Goal: Task Accomplishment & Management: Use online tool/utility

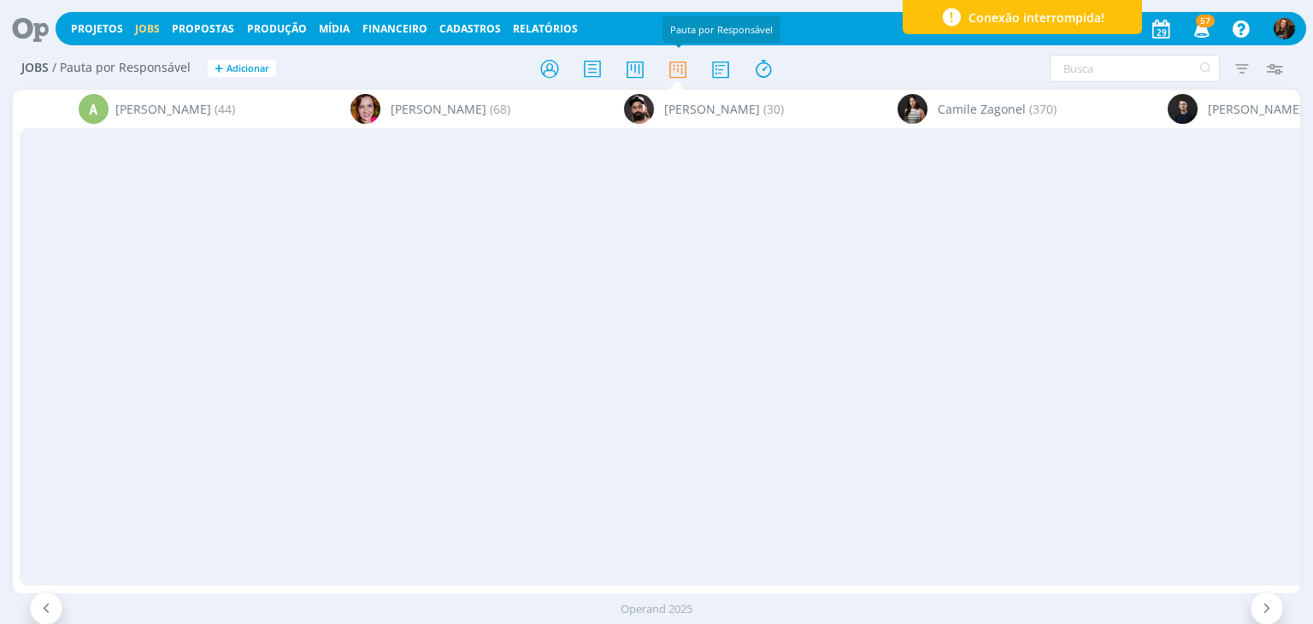
scroll to position [0, 4371]
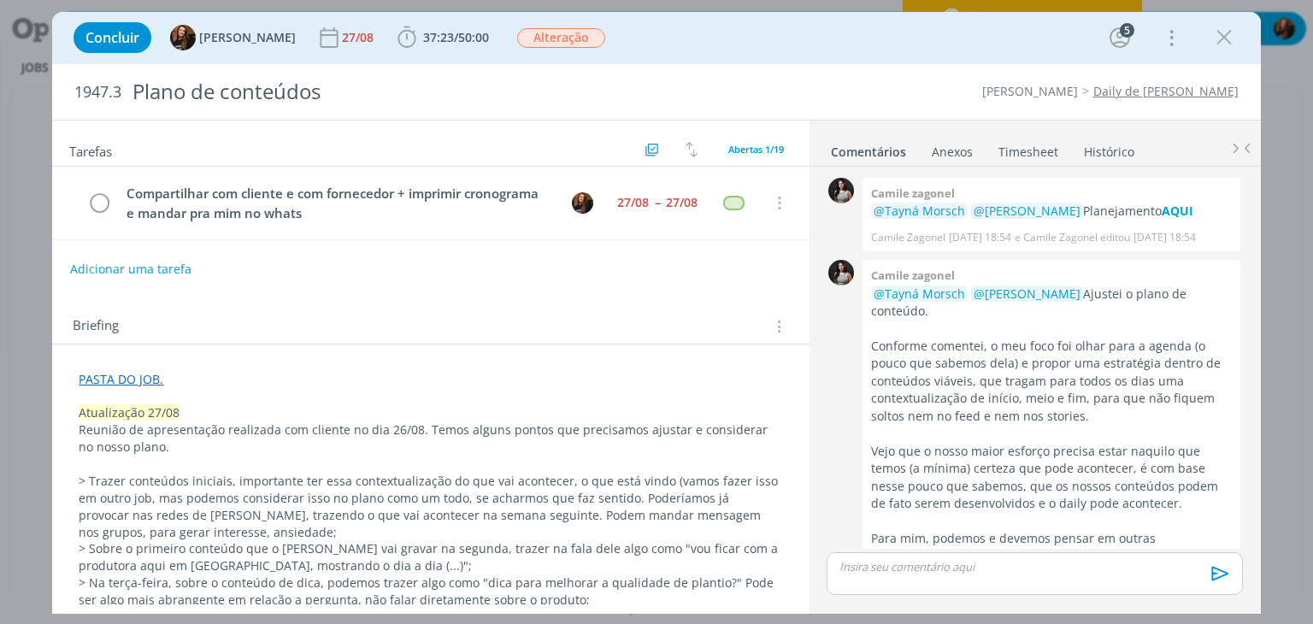
scroll to position [1298, 0]
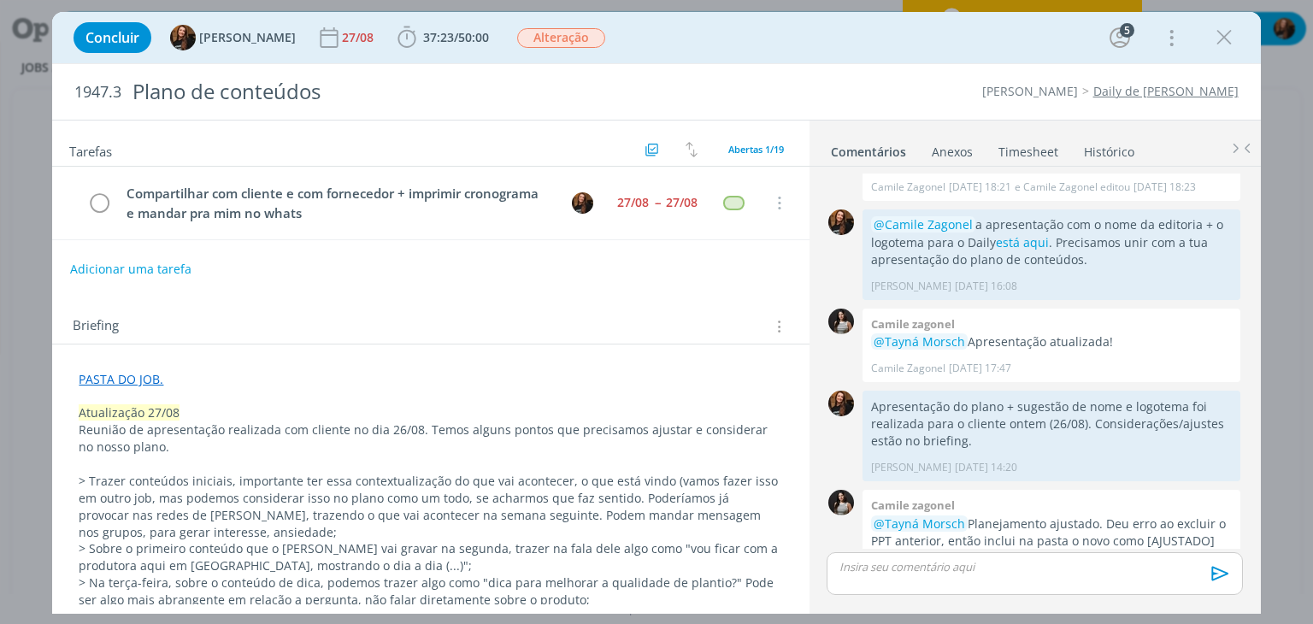
click at [1188, 94] on link "Daily de Cordius" at bounding box center [1165, 91] width 145 height 16
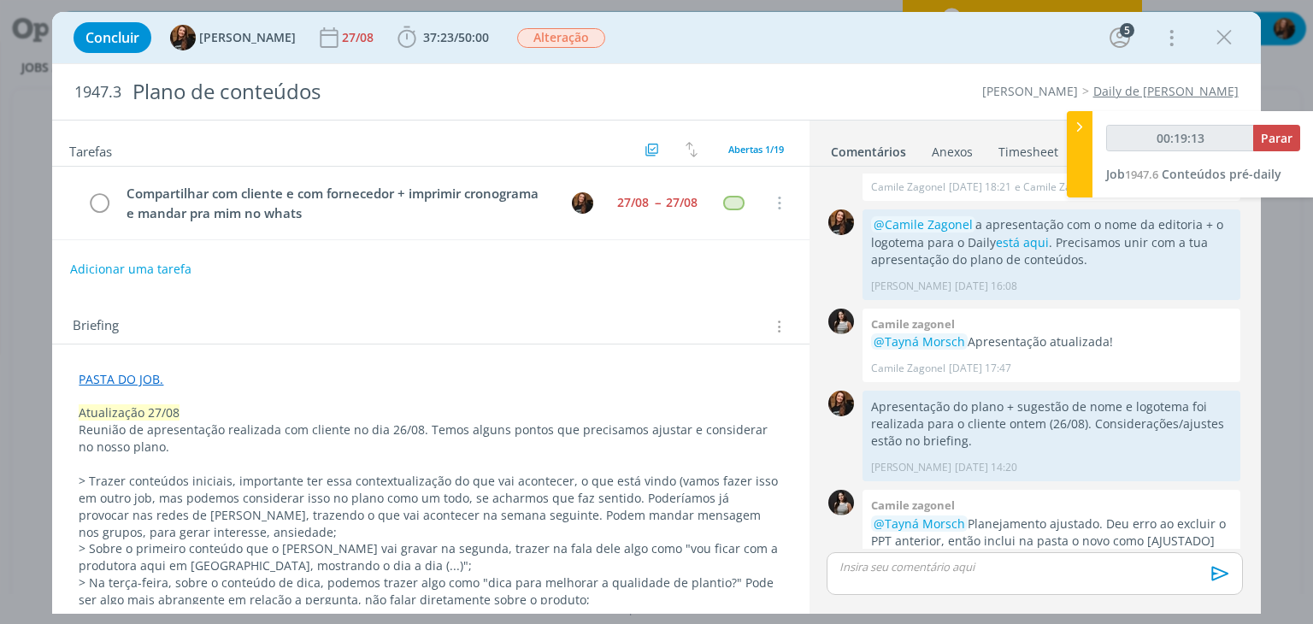
type input "00:20:27"
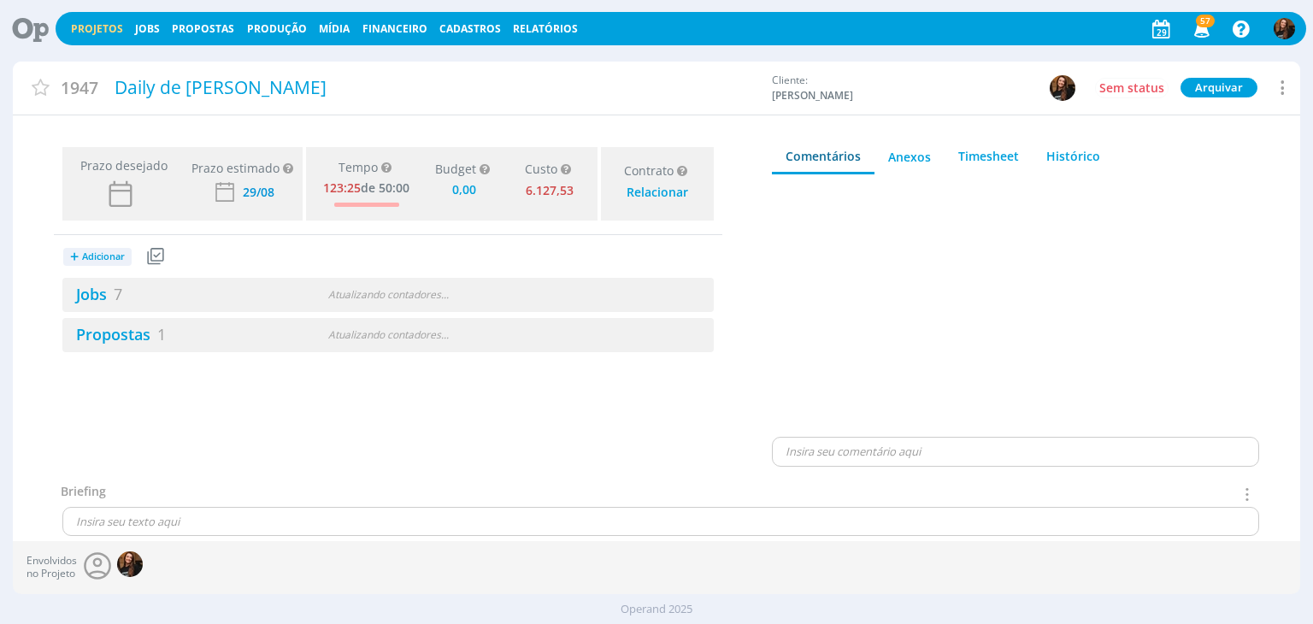
type input "0,00"
click at [109, 288] on link "Jobs 7" at bounding box center [92, 294] width 60 height 21
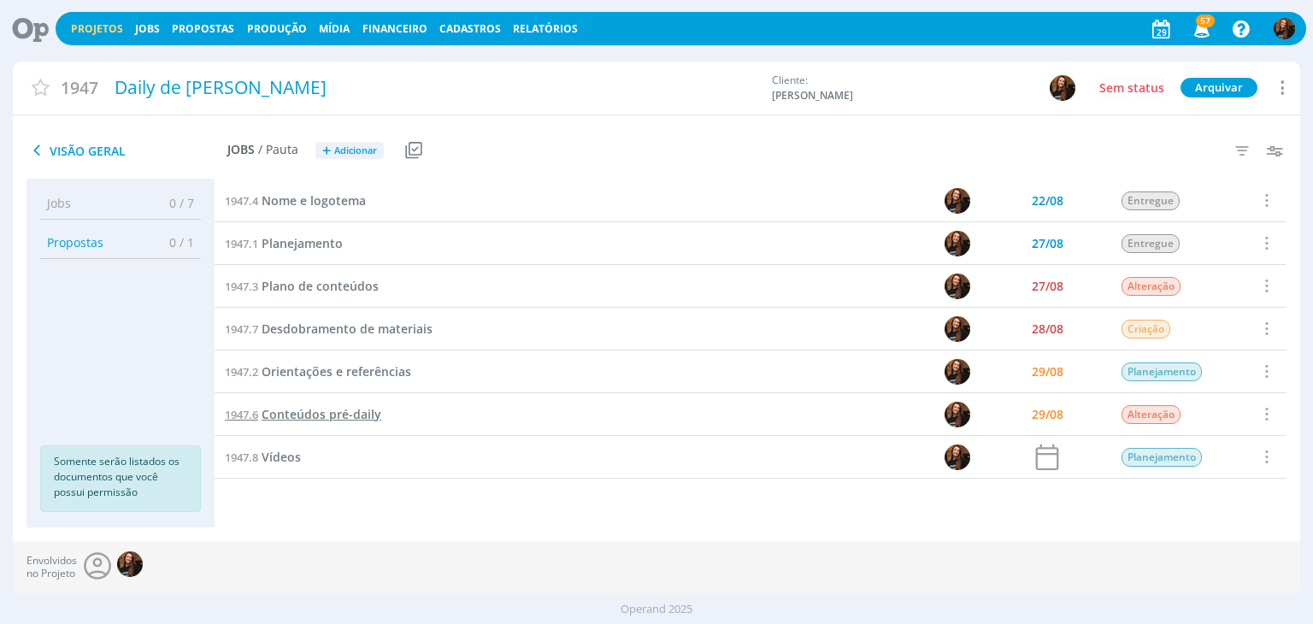
click at [327, 410] on span "Conteúdos pré-daily" at bounding box center [322, 414] width 120 height 16
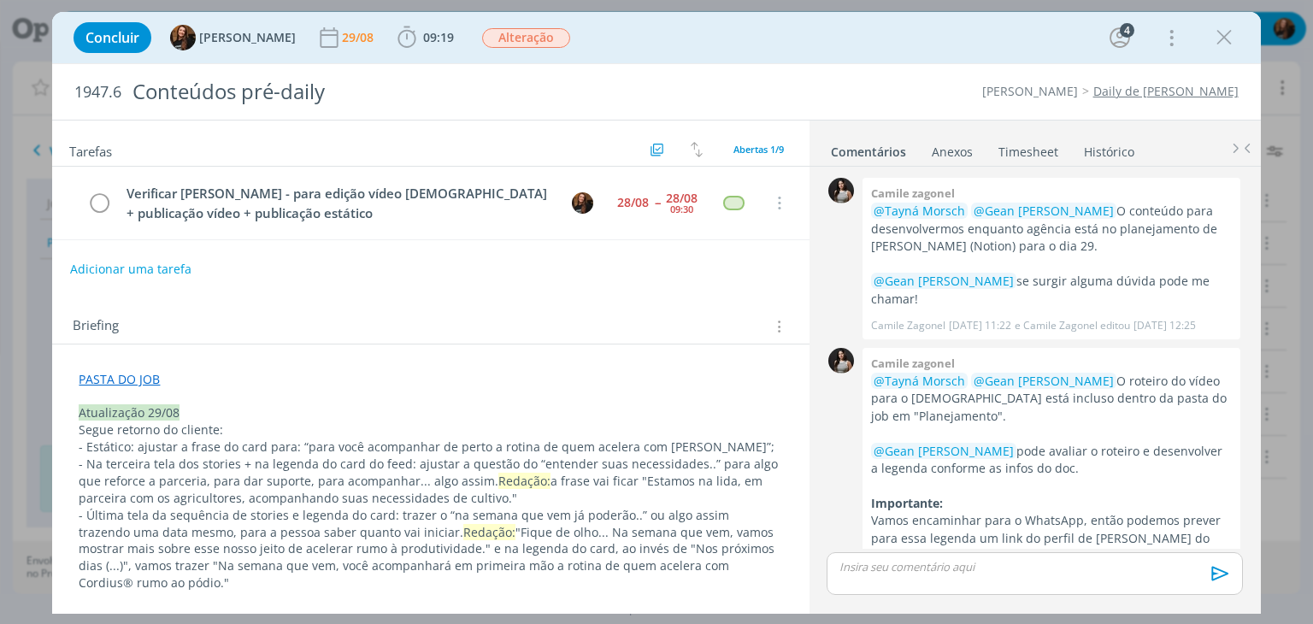
scroll to position [1046, 0]
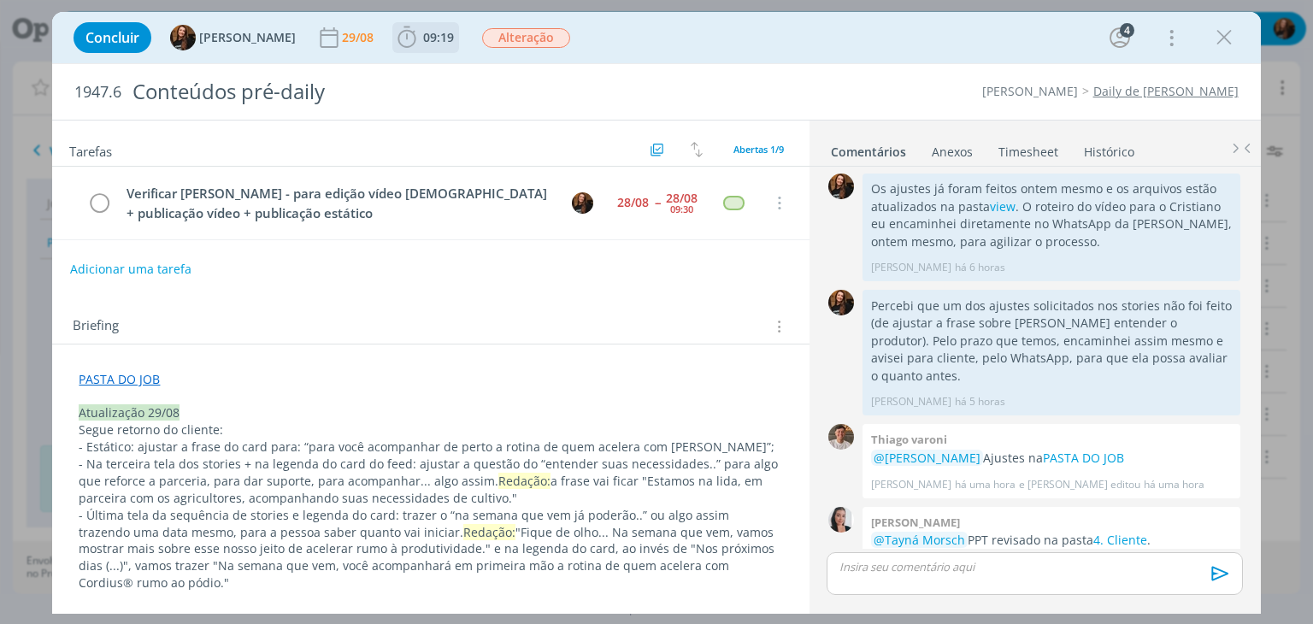
click at [423, 39] on span "09:19" at bounding box center [438, 37] width 31 height 16
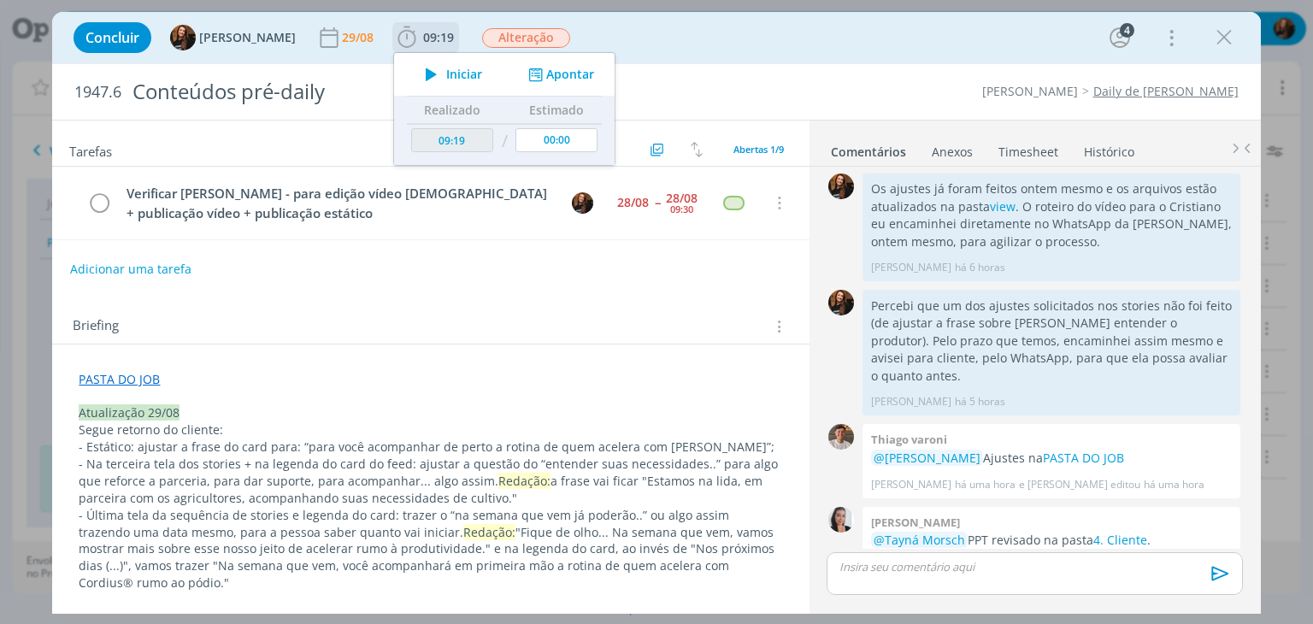
click at [456, 76] on span "Iniciar" at bounding box center [464, 74] width 36 height 12
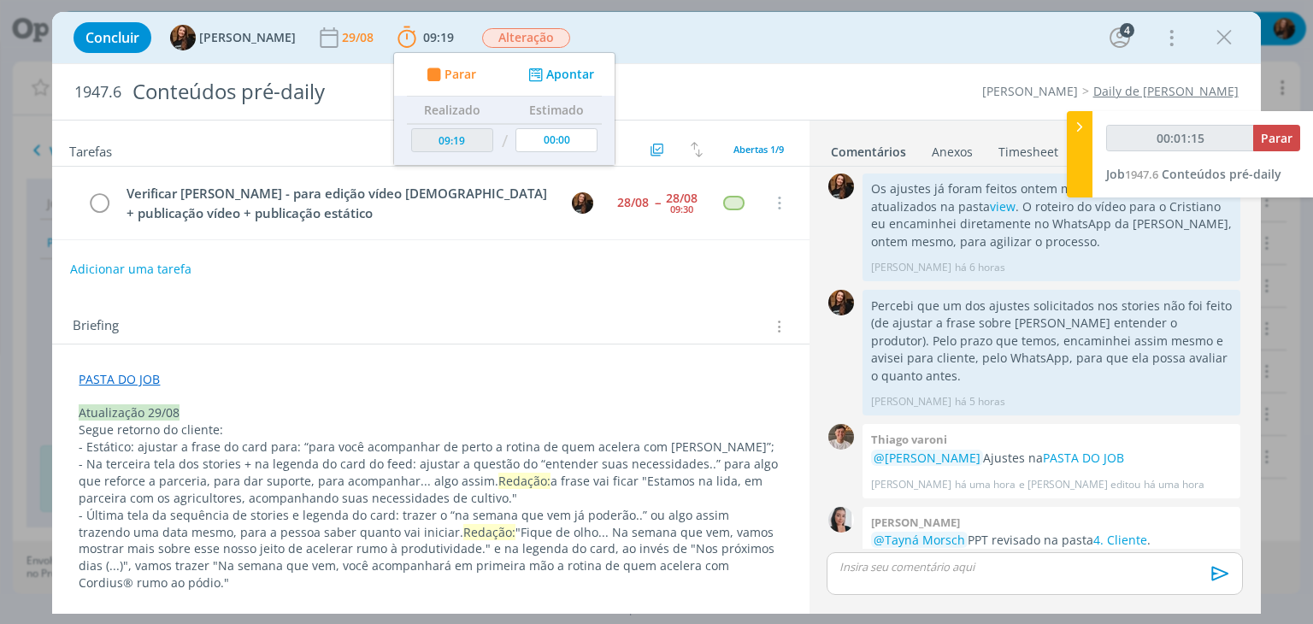
click at [1282, 480] on div "Concluir Tayná Morsch 29/08 09:19 Parar Apontar Data * 29/08/2025 Horas * 00:00…" at bounding box center [656, 312] width 1313 height 624
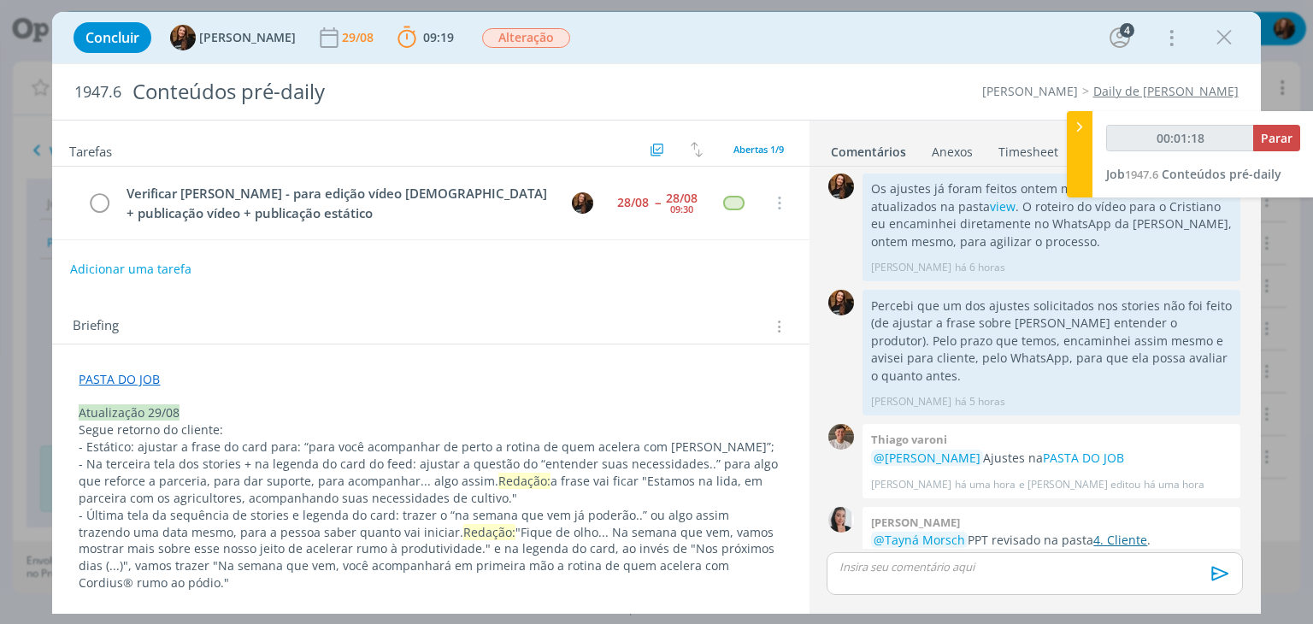
click at [1131, 532] on link "4. Cliente" at bounding box center [1120, 540] width 54 height 16
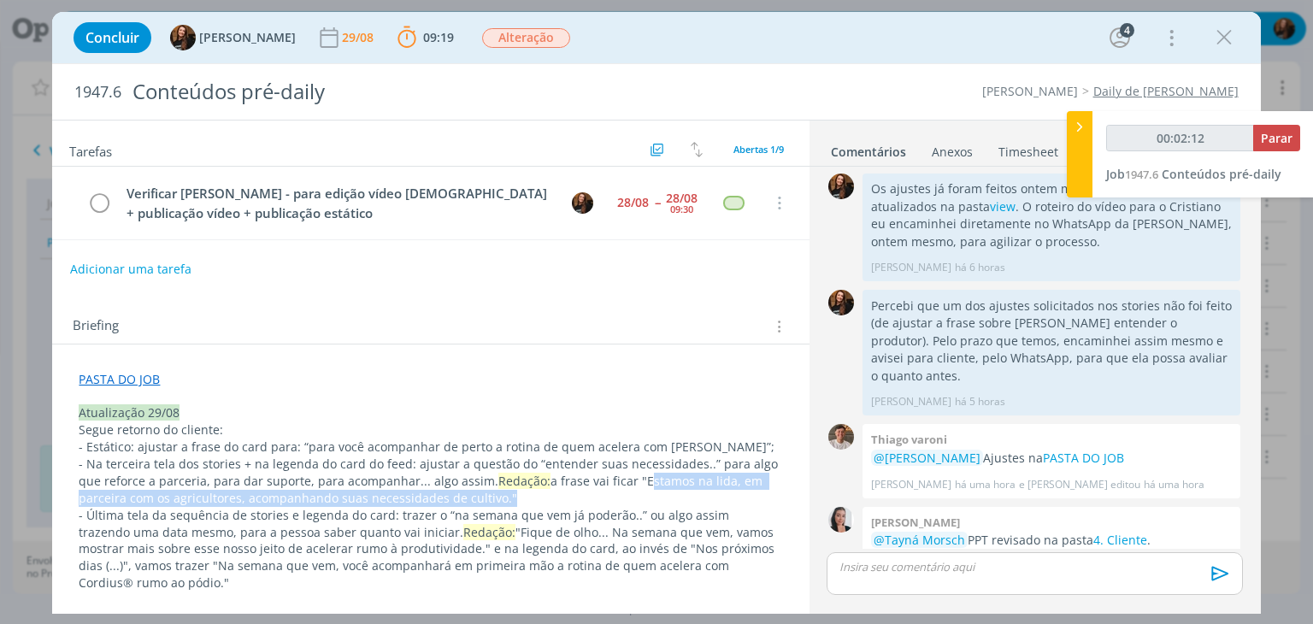
drag, startPoint x: 632, startPoint y: 476, endPoint x: 479, endPoint y: 497, distance: 154.4
click at [479, 497] on p "- Na terceira tela dos stories + na legenda do card do feed: ajustar a questão …" at bounding box center [430, 481] width 703 height 51
copy p "Estamos na lida, em parceira com os agricultores, acompanhando suas necessidade…"
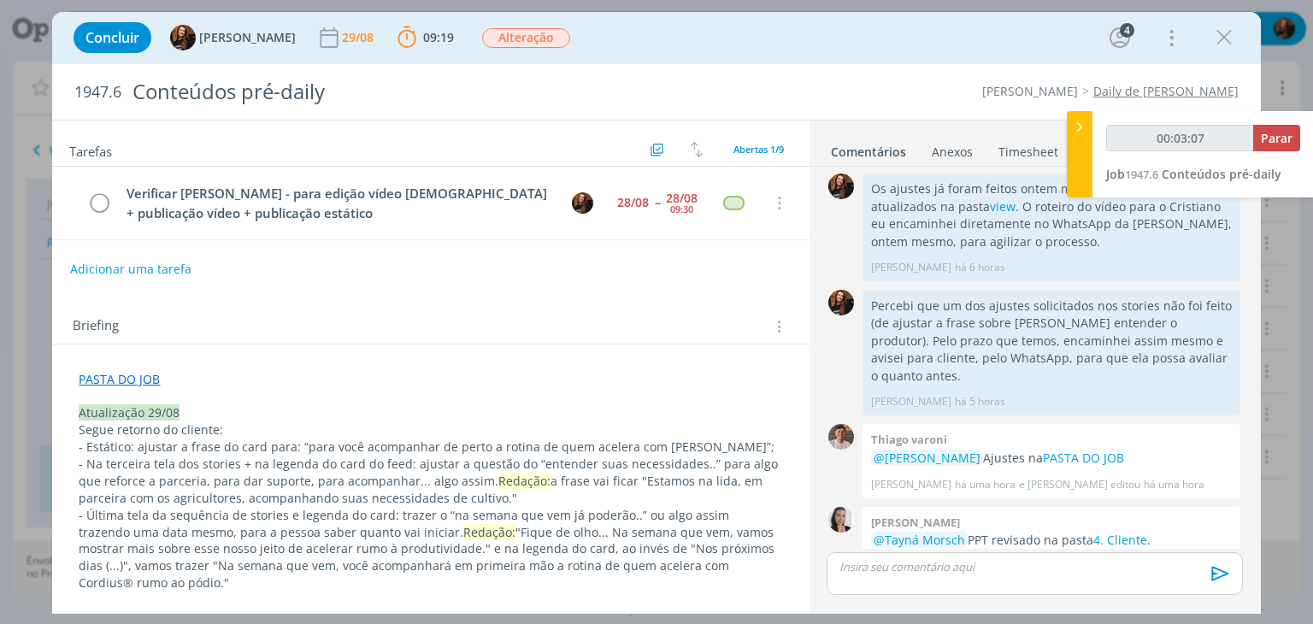
click at [642, 371] on p "PASTA DO JOB" at bounding box center [430, 379] width 703 height 17
click at [1289, 150] on button "Parar" at bounding box center [1276, 138] width 47 height 26
click at [1256, 127] on button "Parar" at bounding box center [1276, 138] width 47 height 26
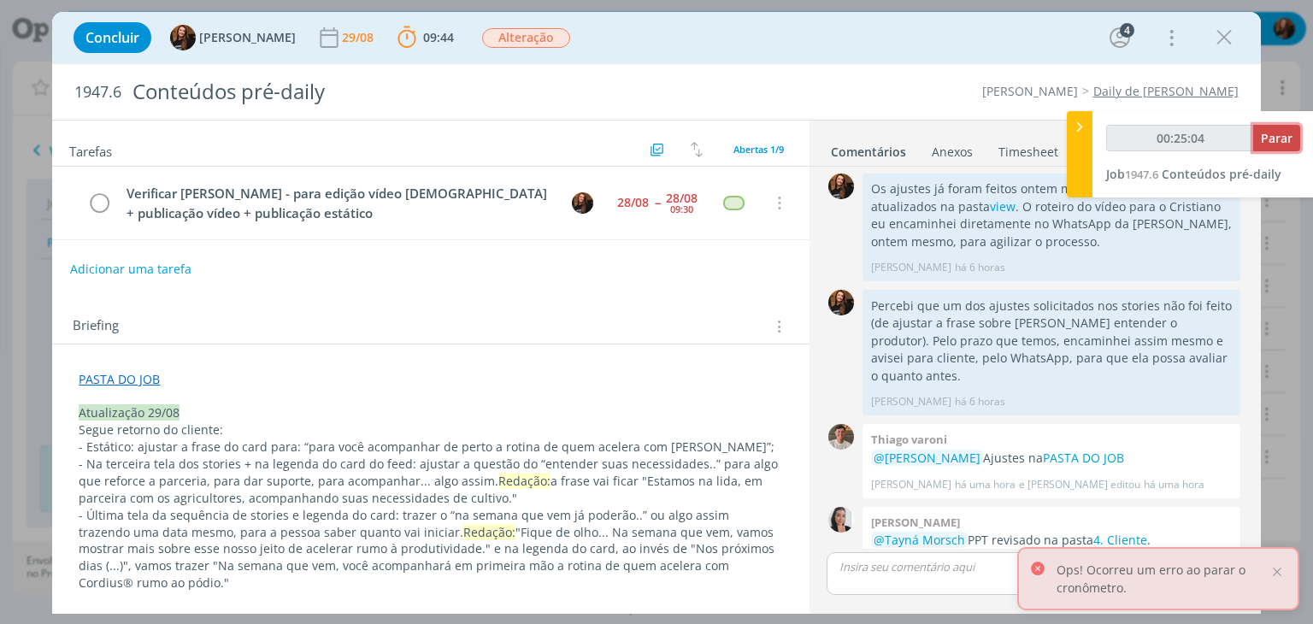
click at [1268, 138] on span "Parar" at bounding box center [1277, 138] width 32 height 16
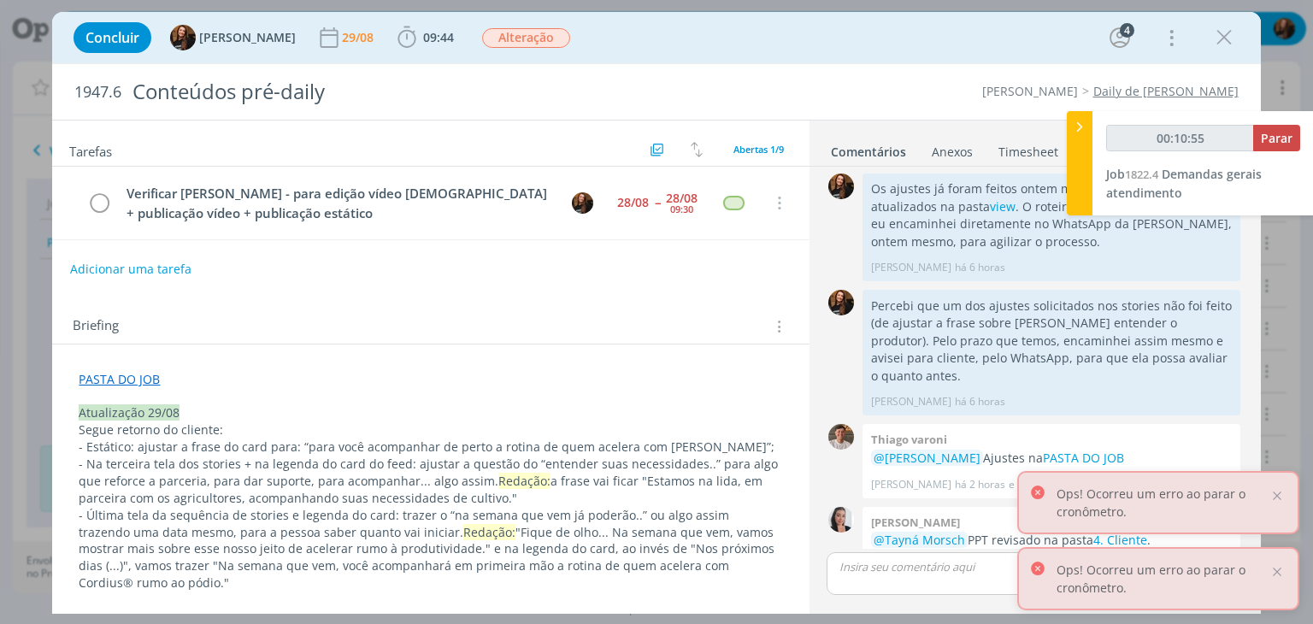
click at [922, 573] on p "dialog" at bounding box center [1034, 566] width 388 height 15
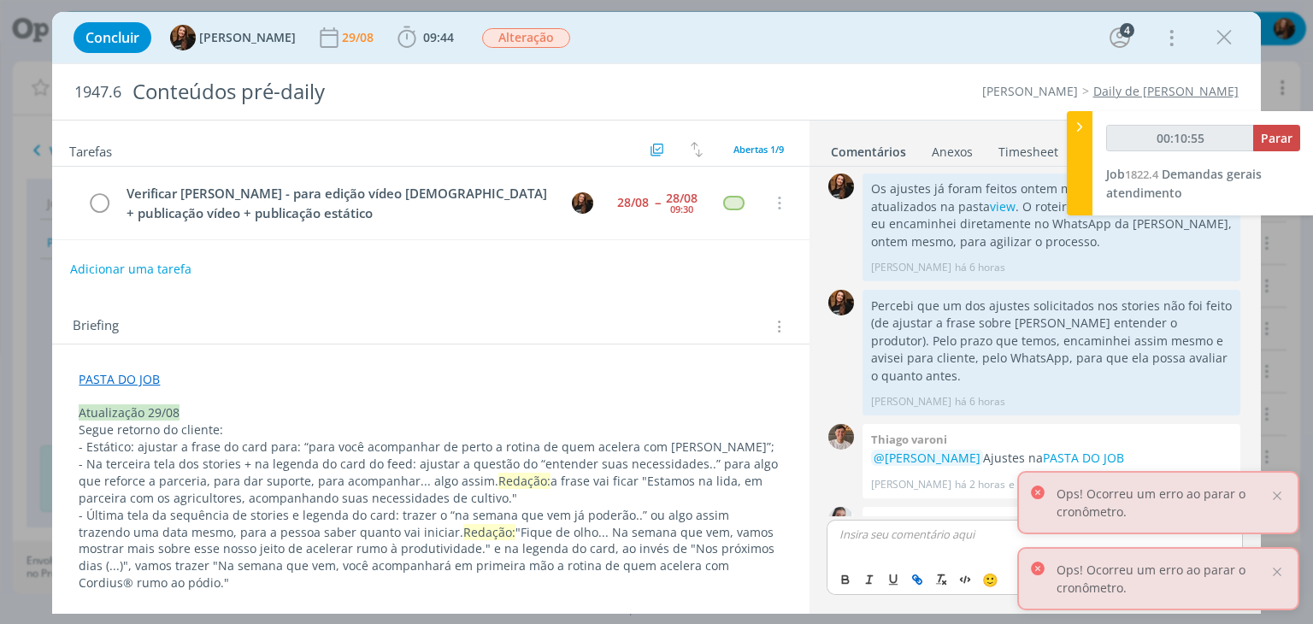
type input "00:10:57"
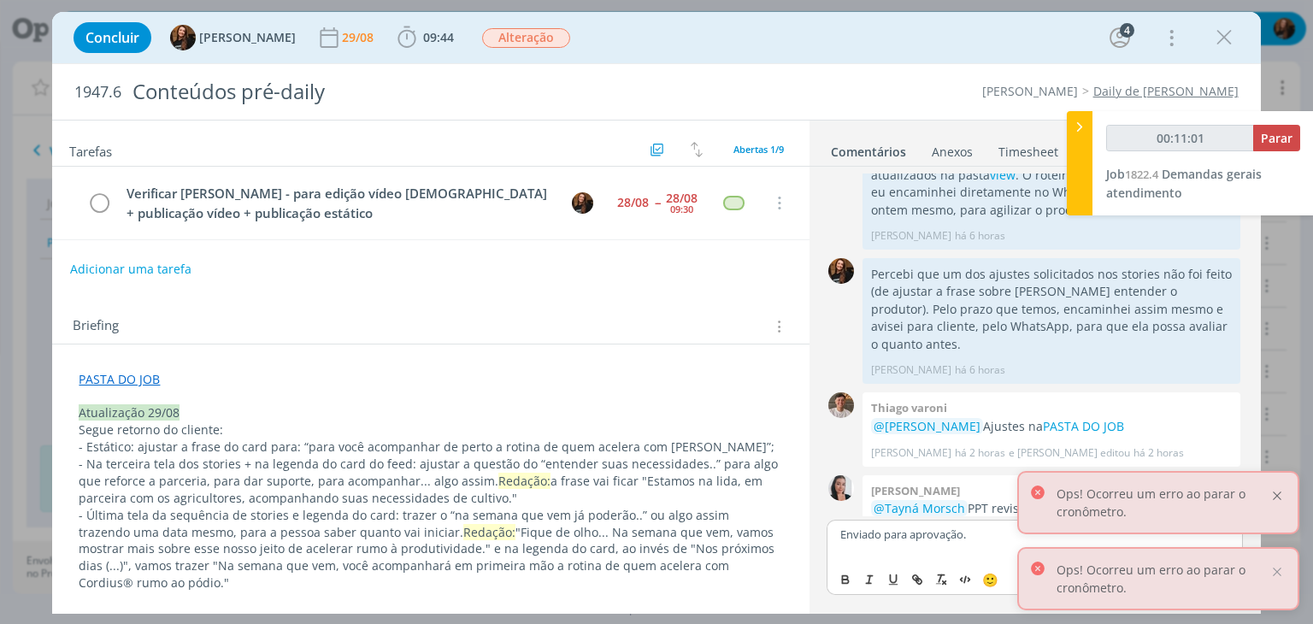
click at [1282, 498] on div at bounding box center [1276, 495] width 15 height 15
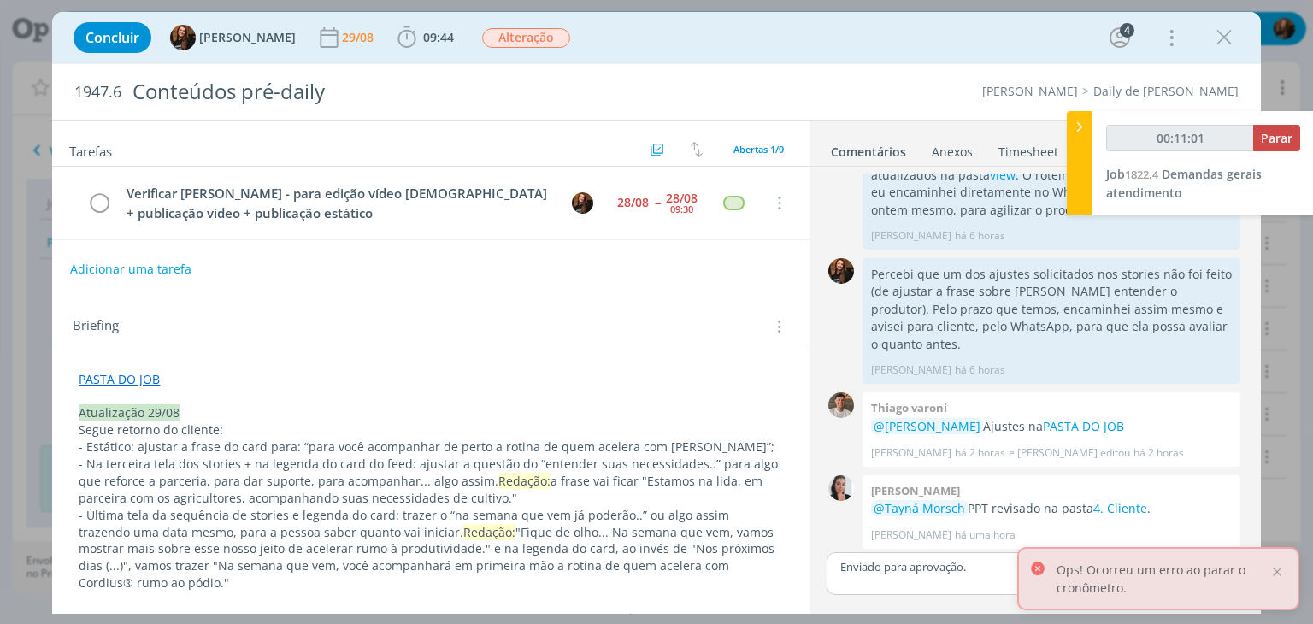
scroll to position [1046, 0]
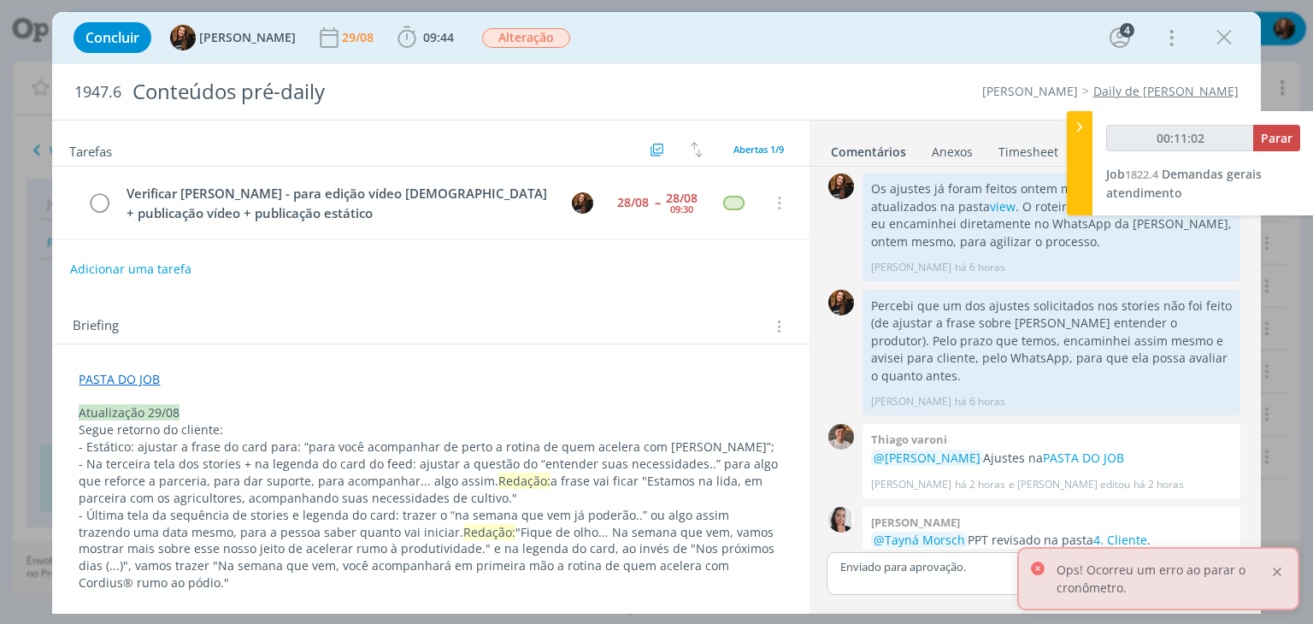
click at [1279, 569] on div at bounding box center [1276, 571] width 15 height 15
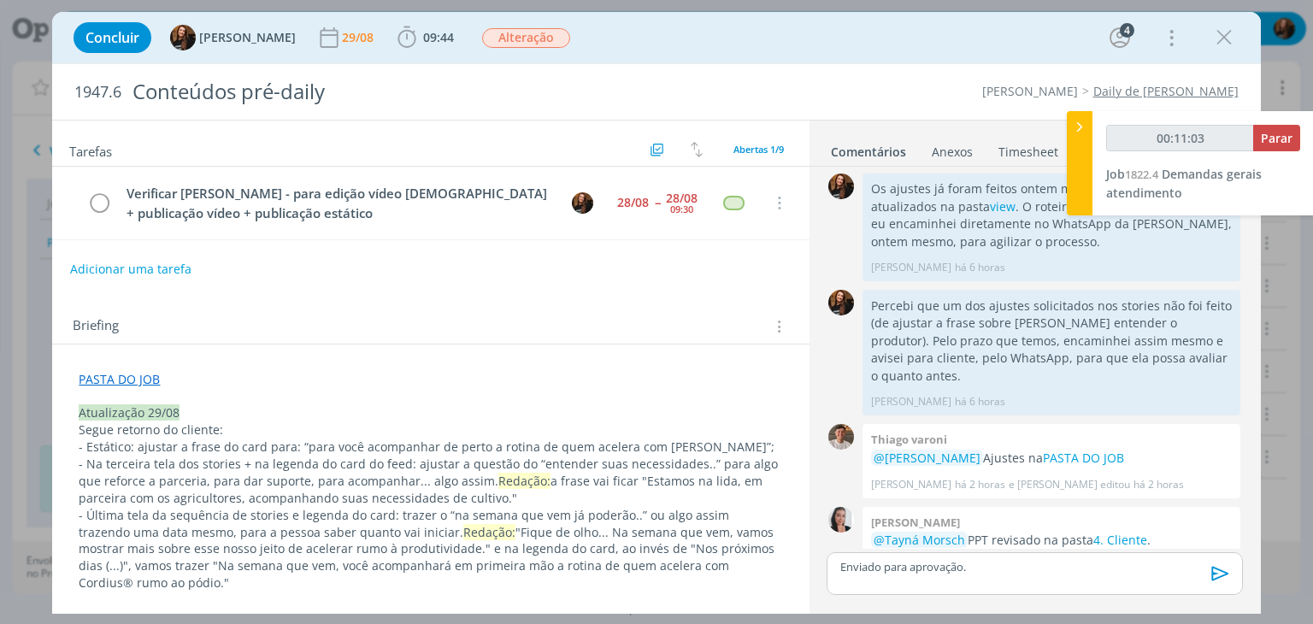
click at [1103, 581] on div "Enviado para aprovação." at bounding box center [1034, 573] width 415 height 43
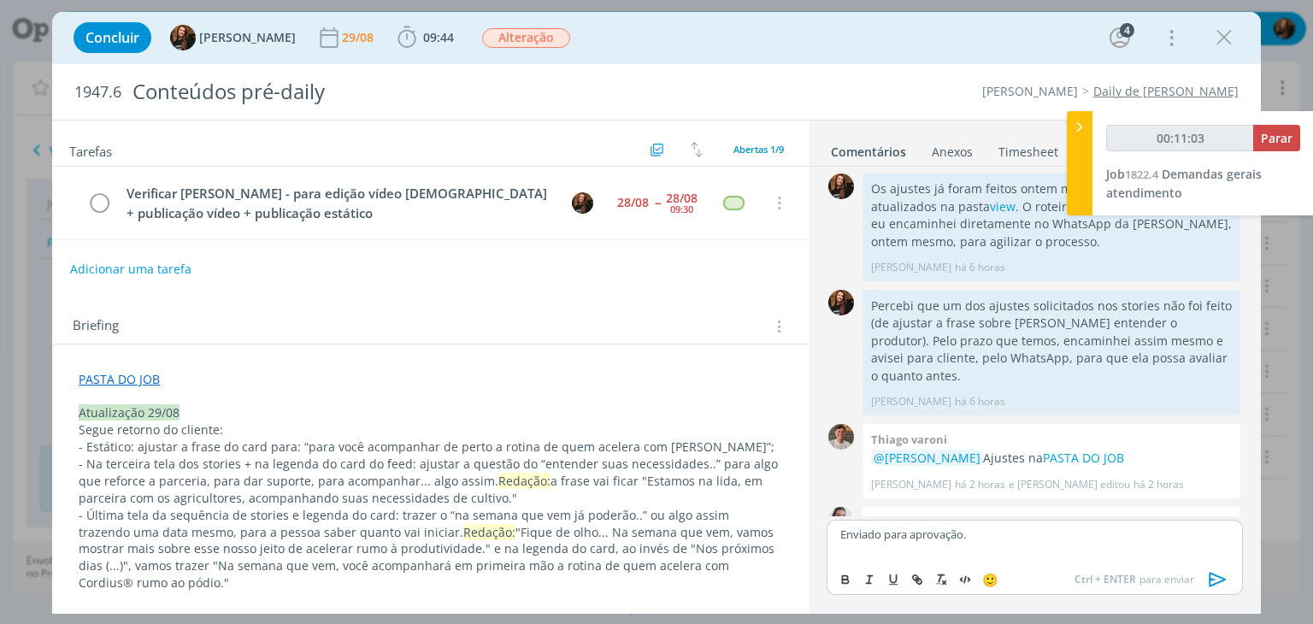
scroll to position [1078, 0]
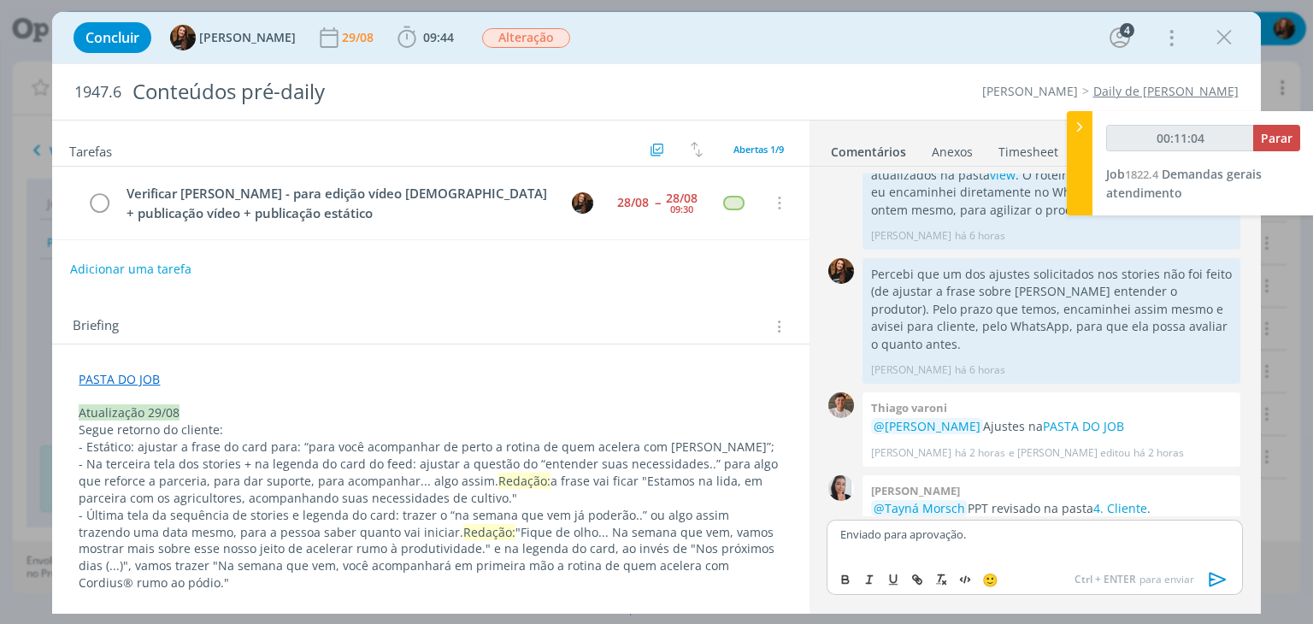
click at [1220, 573] on icon "dialog" at bounding box center [1218, 580] width 26 height 26
click at [1050, 532] on p "dialog" at bounding box center [1034, 534] width 388 height 15
type input "00:11:13"
drag, startPoint x: 1077, startPoint y: 117, endPoint x: 1025, endPoint y: 148, distance: 60.5
click at [1077, 117] on div at bounding box center [1080, 163] width 26 height 104
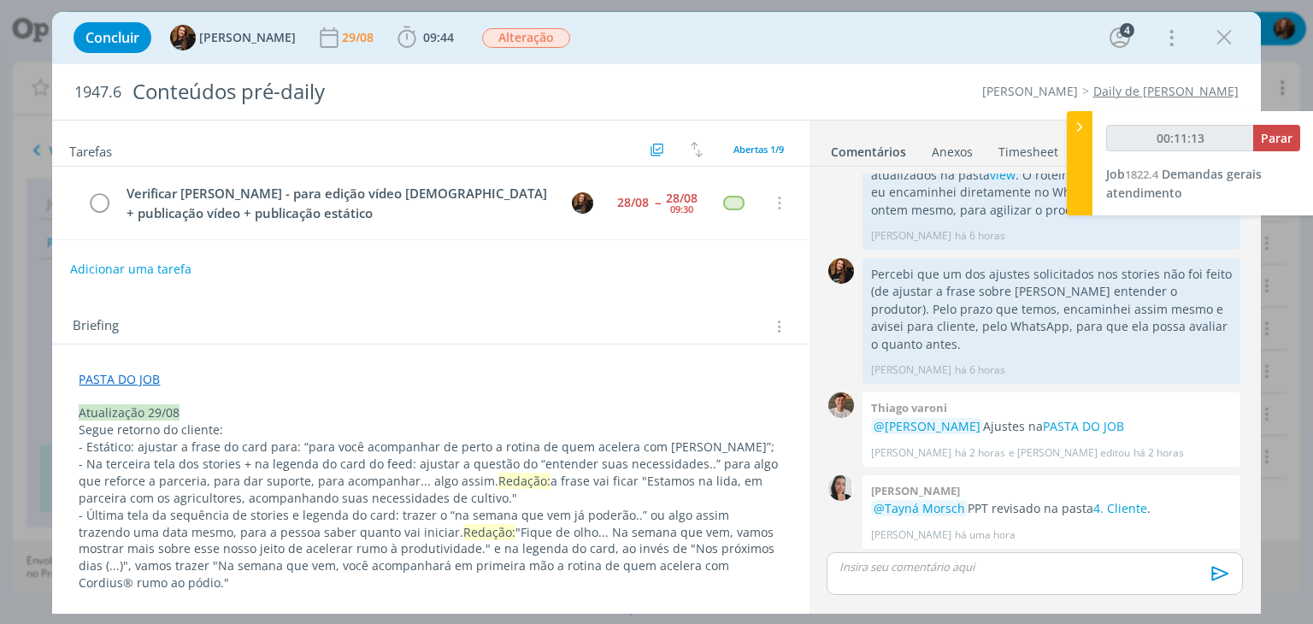
scroll to position [1046, 0]
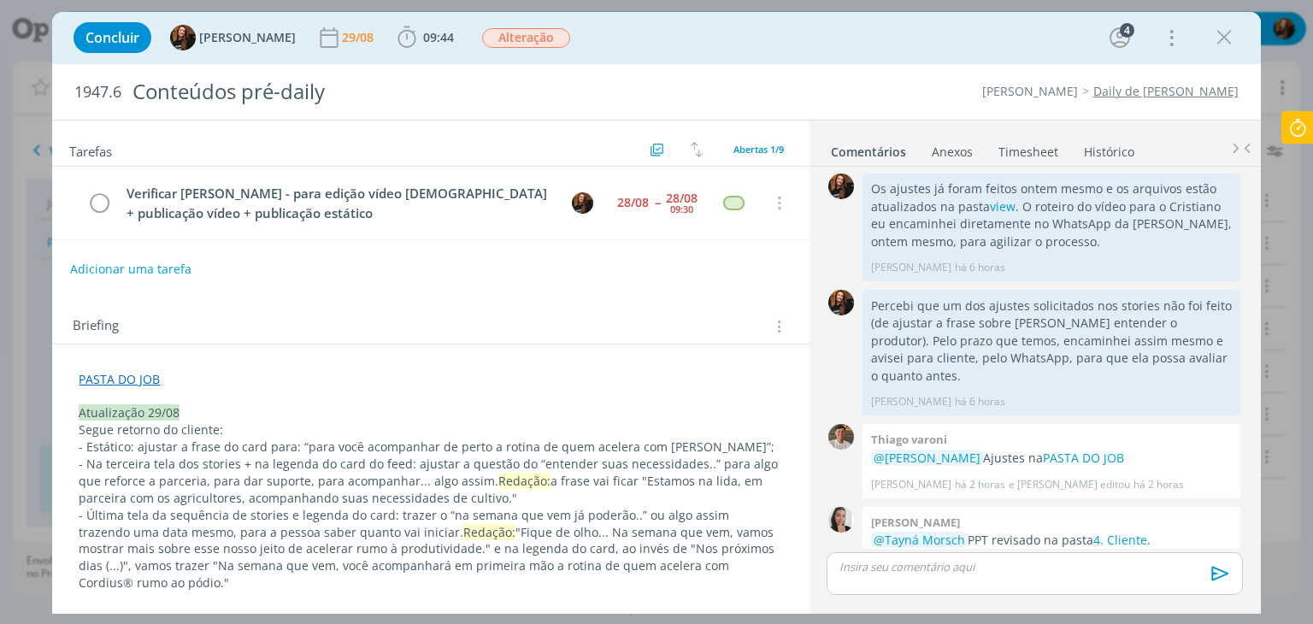
click at [1025, 149] on link "Timesheet" at bounding box center [1028, 148] width 62 height 25
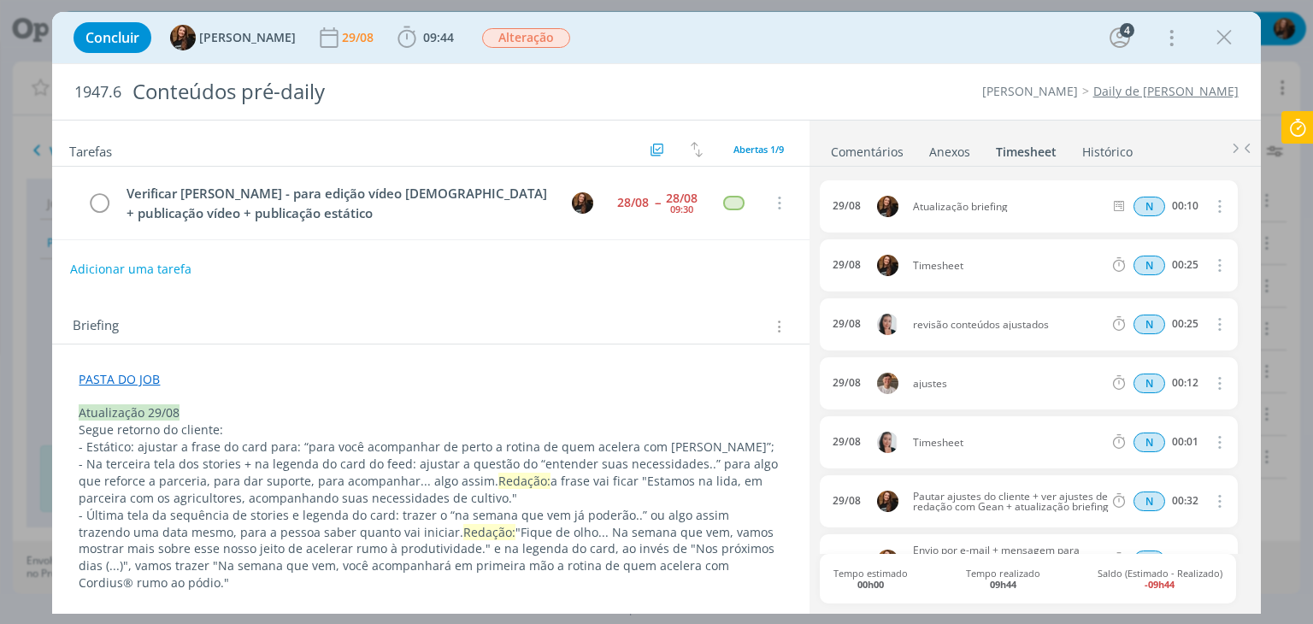
click at [1209, 202] on icon "dialog" at bounding box center [1218, 206] width 19 height 21
drag, startPoint x: 1033, startPoint y: 266, endPoint x: 1154, endPoint y: 277, distance: 121.0
click at [1033, 265] on span "Timesheet" at bounding box center [1008, 266] width 204 height 10
click at [1216, 262] on icon "dialog" at bounding box center [1218, 265] width 19 height 21
drag, startPoint x: 1156, startPoint y: 321, endPoint x: 1024, endPoint y: 285, distance: 137.5
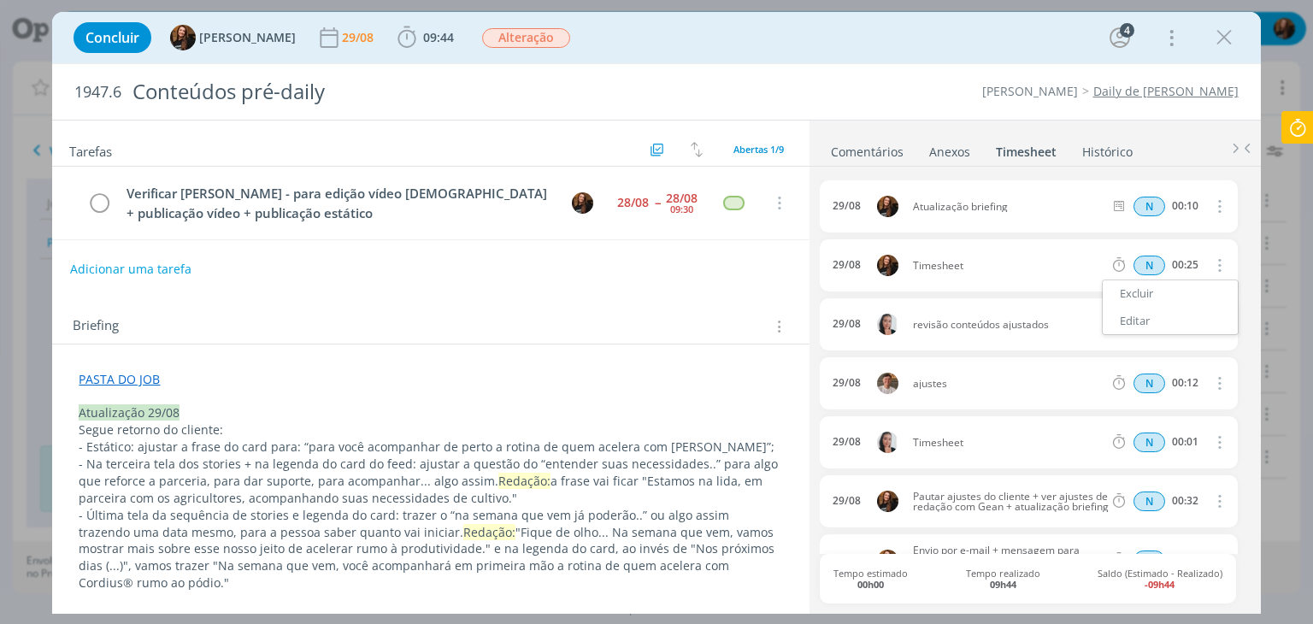
click at [1156, 320] on link "Editar" at bounding box center [1170, 321] width 135 height 27
drag, startPoint x: 993, startPoint y: 261, endPoint x: 913, endPoint y: 262, distance: 80.4
click at [913, 262] on div "Timesheet" at bounding box center [959, 265] width 92 height 19
click at [1212, 262] on icon "dialog" at bounding box center [1217, 266] width 14 height 14
click at [889, 144] on link "Comentários" at bounding box center [867, 148] width 74 height 25
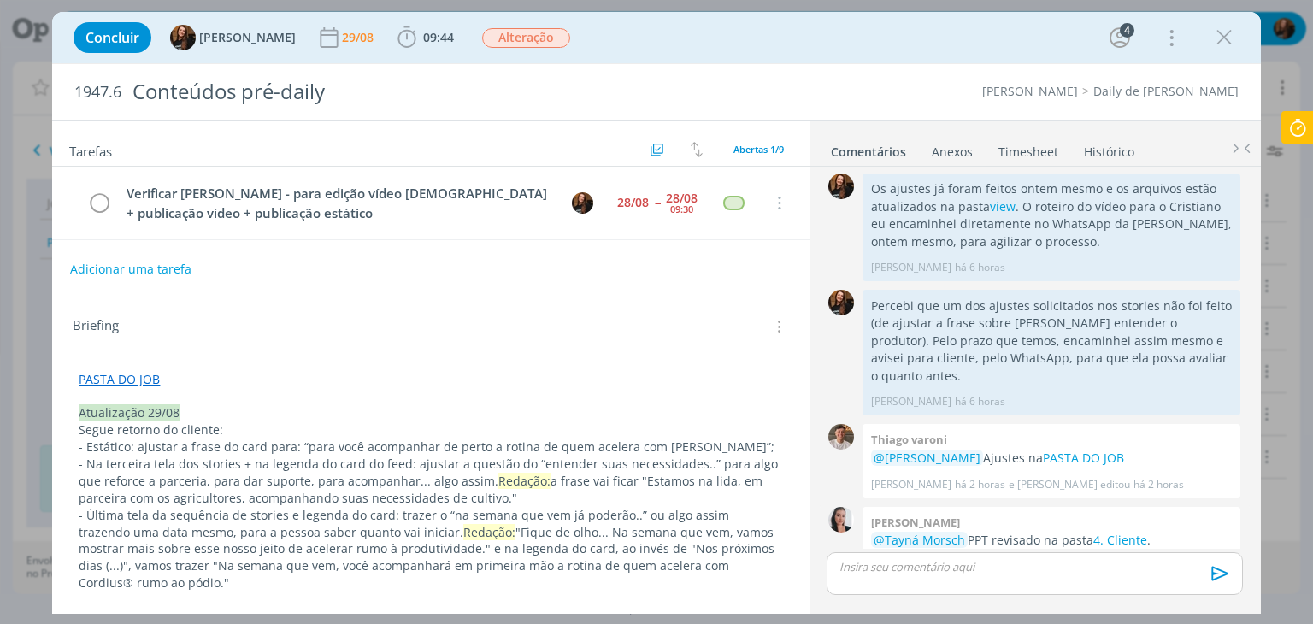
scroll to position [1045, 0]
click at [1020, 566] on p "dialog" at bounding box center [1034, 566] width 388 height 15
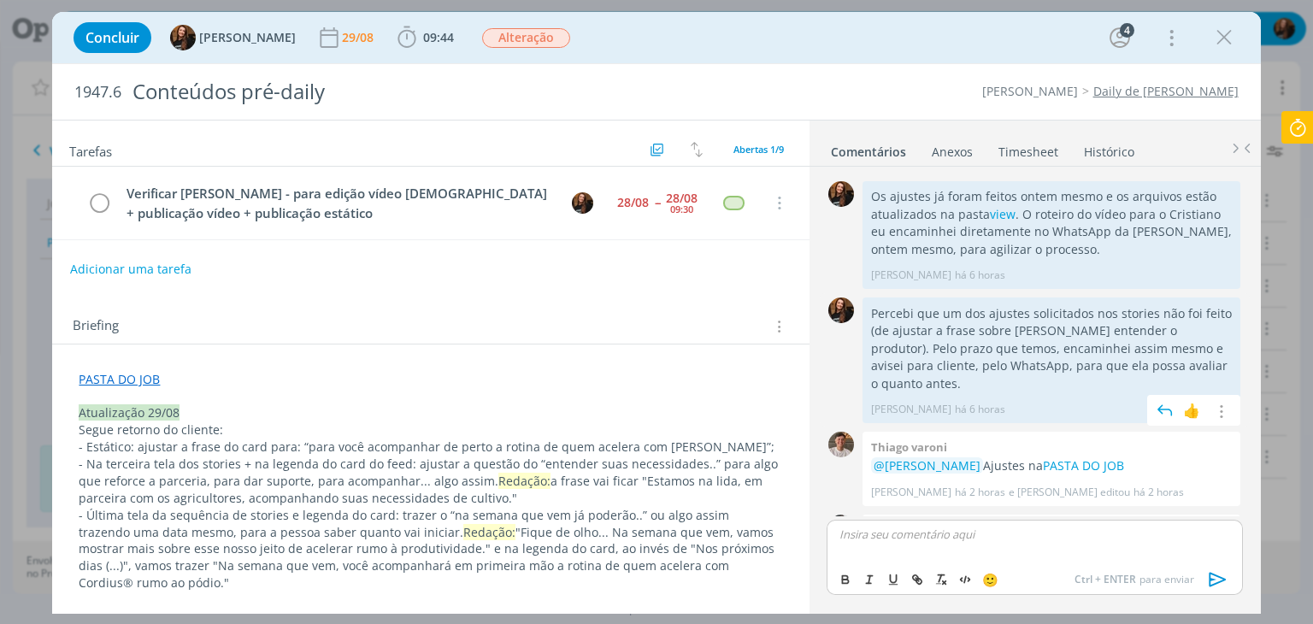
scroll to position [1078, 0]
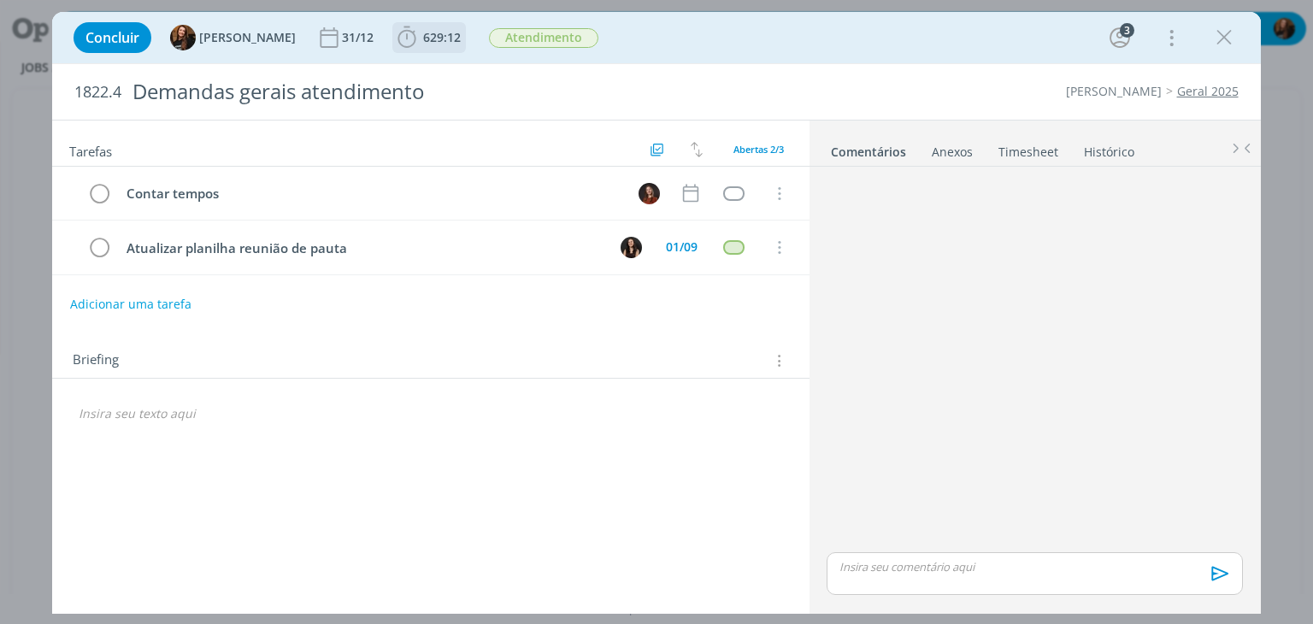
click at [426, 39] on span "629:12" at bounding box center [442, 37] width 38 height 16
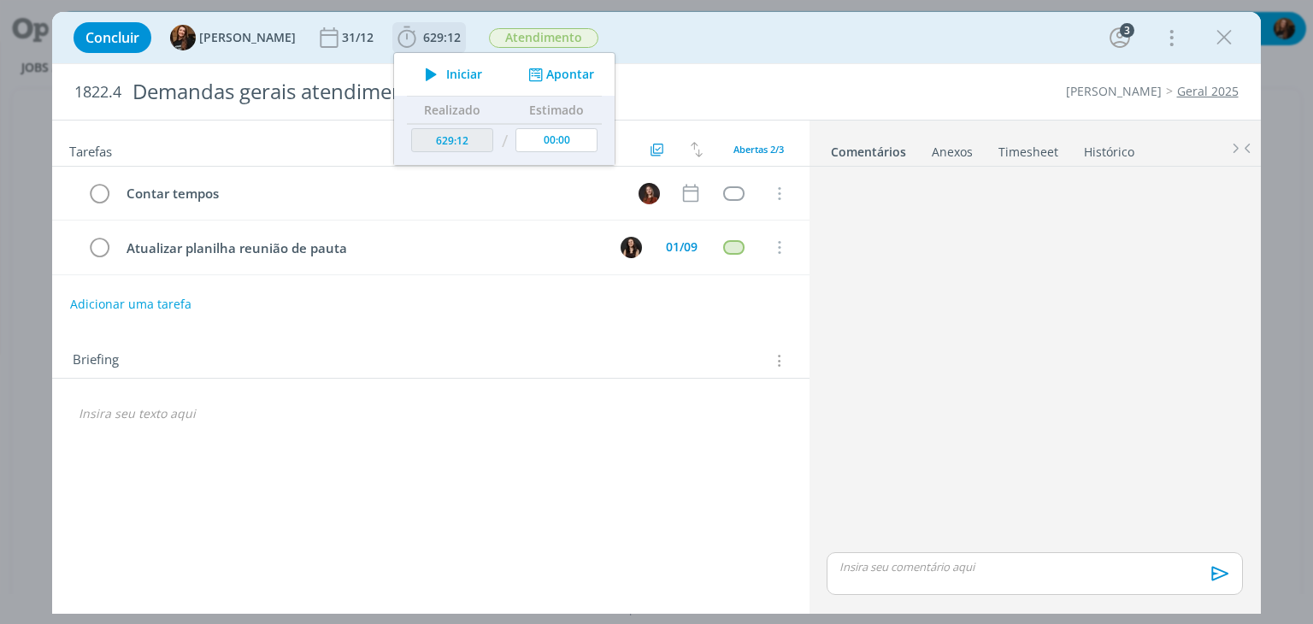
click at [446, 70] on span "Iniciar" at bounding box center [464, 74] width 36 height 12
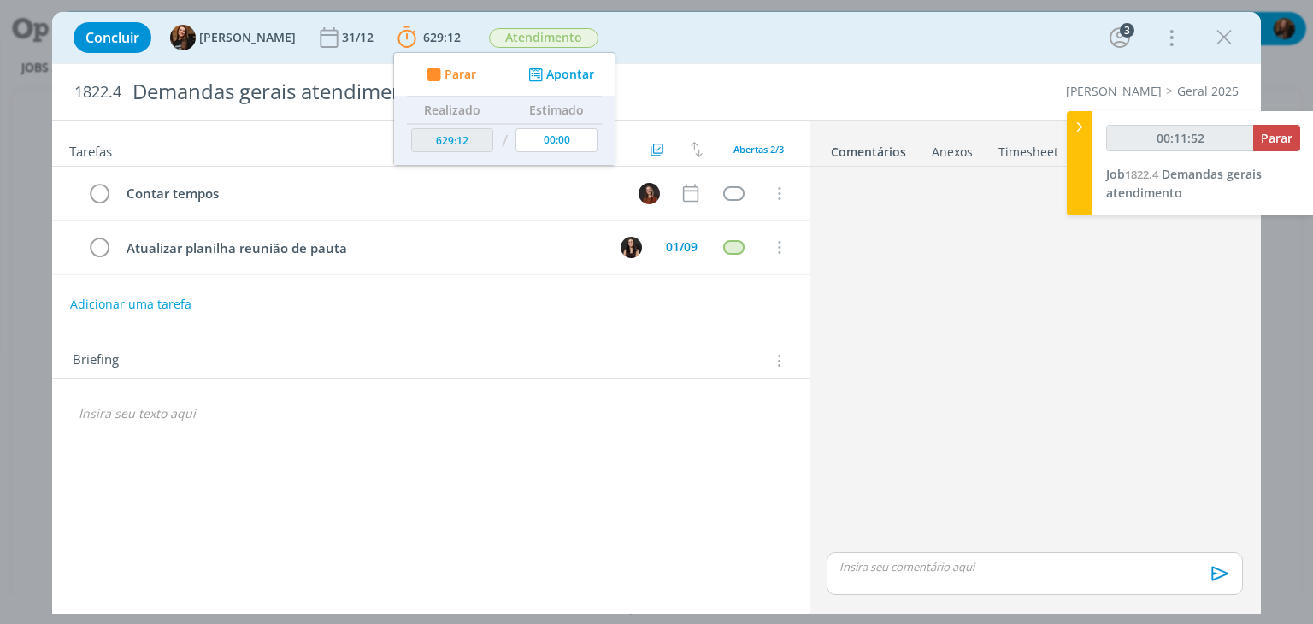
type input "00:11:53"
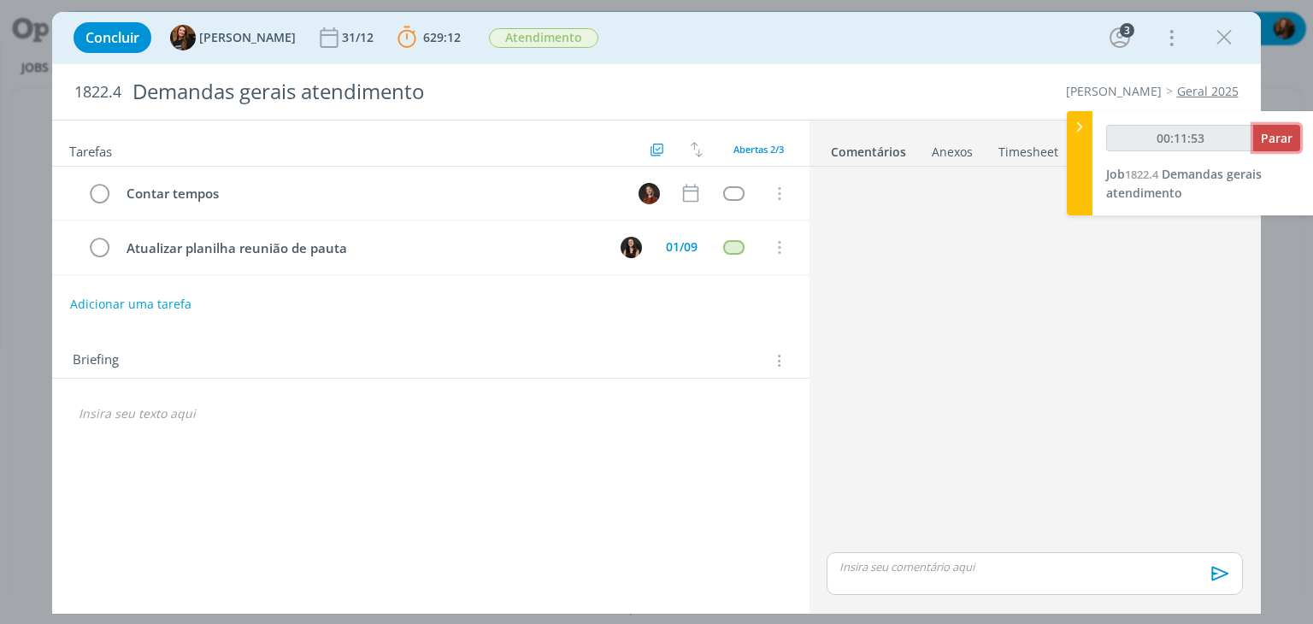
click at [1274, 139] on span "Parar" at bounding box center [1277, 138] width 32 height 16
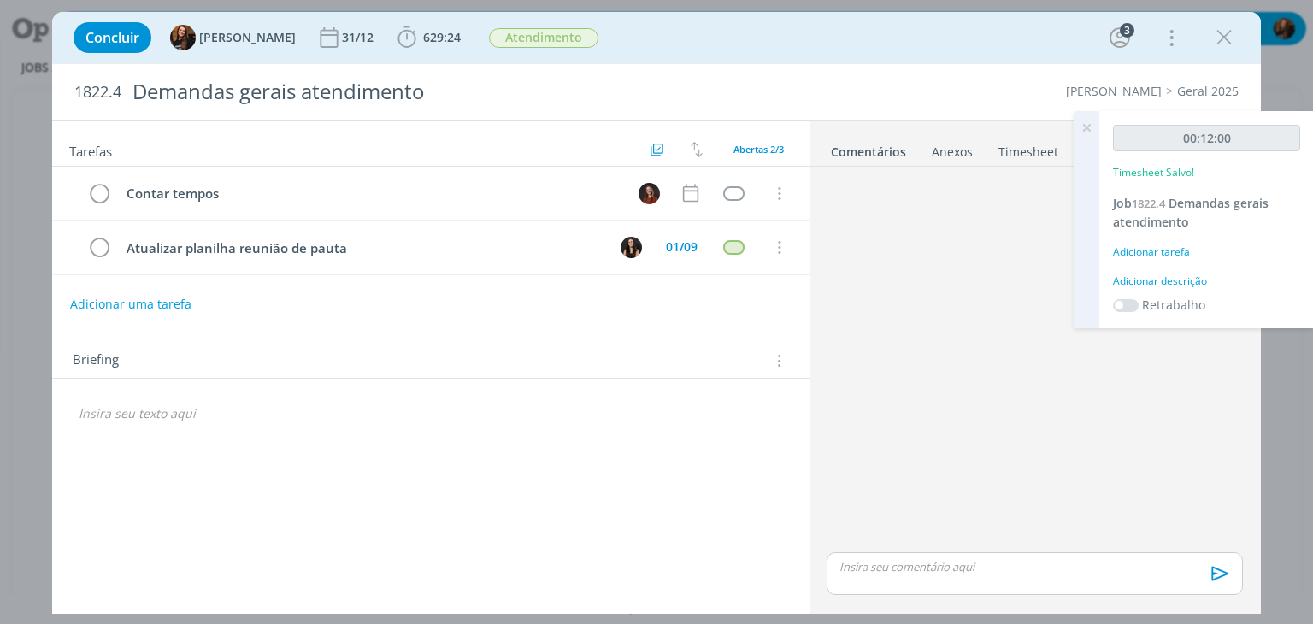
click at [1159, 283] on div "Adicionar descrição" at bounding box center [1206, 281] width 187 height 15
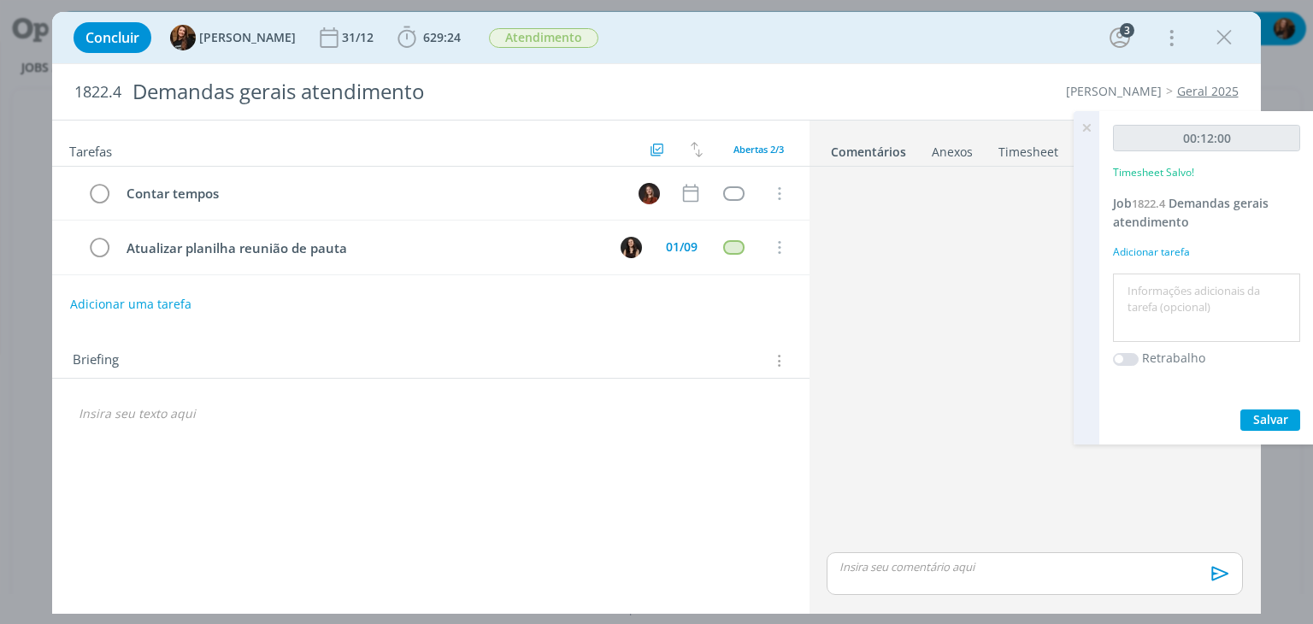
drag, startPoint x: 1150, startPoint y: 280, endPoint x: 1127, endPoint y: 289, distance: 23.8
click at [1138, 280] on textarea at bounding box center [1206, 308] width 179 height 61
type textarea "Conferência e-mails"
click at [1280, 427] on button "Salvar" at bounding box center [1270, 419] width 60 height 21
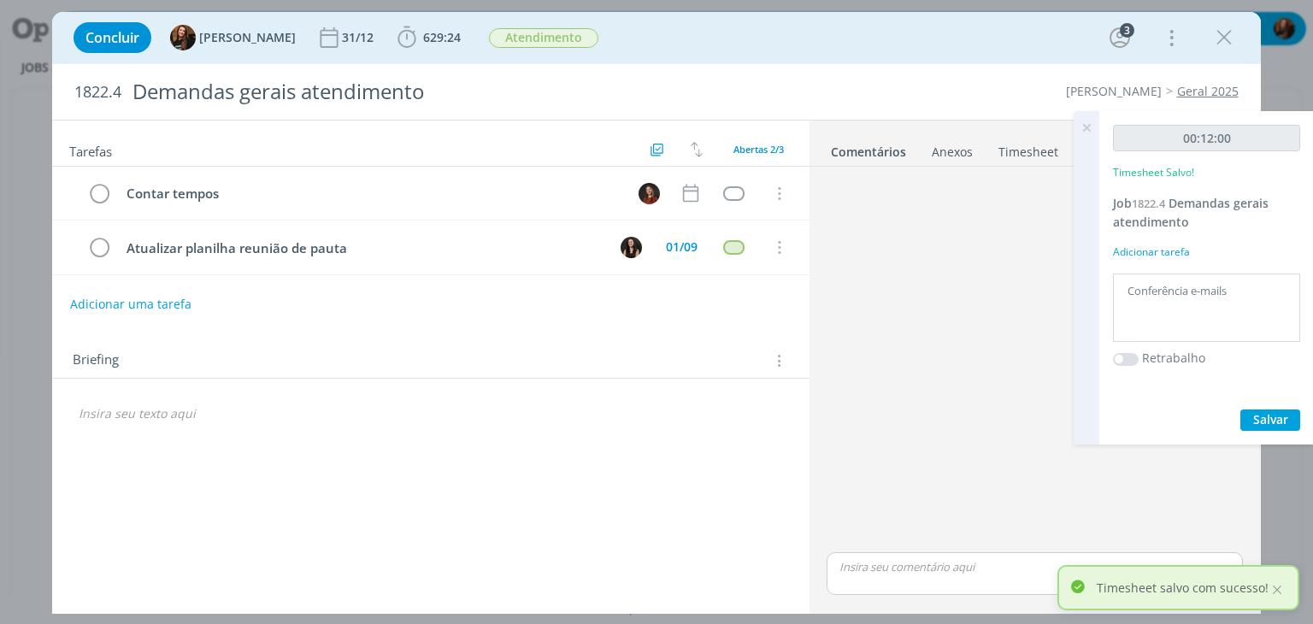
drag, startPoint x: 1086, startPoint y: 131, endPoint x: 1130, endPoint y: 1, distance: 137.0
click at [1086, 127] on icon at bounding box center [1086, 127] width 31 height 33
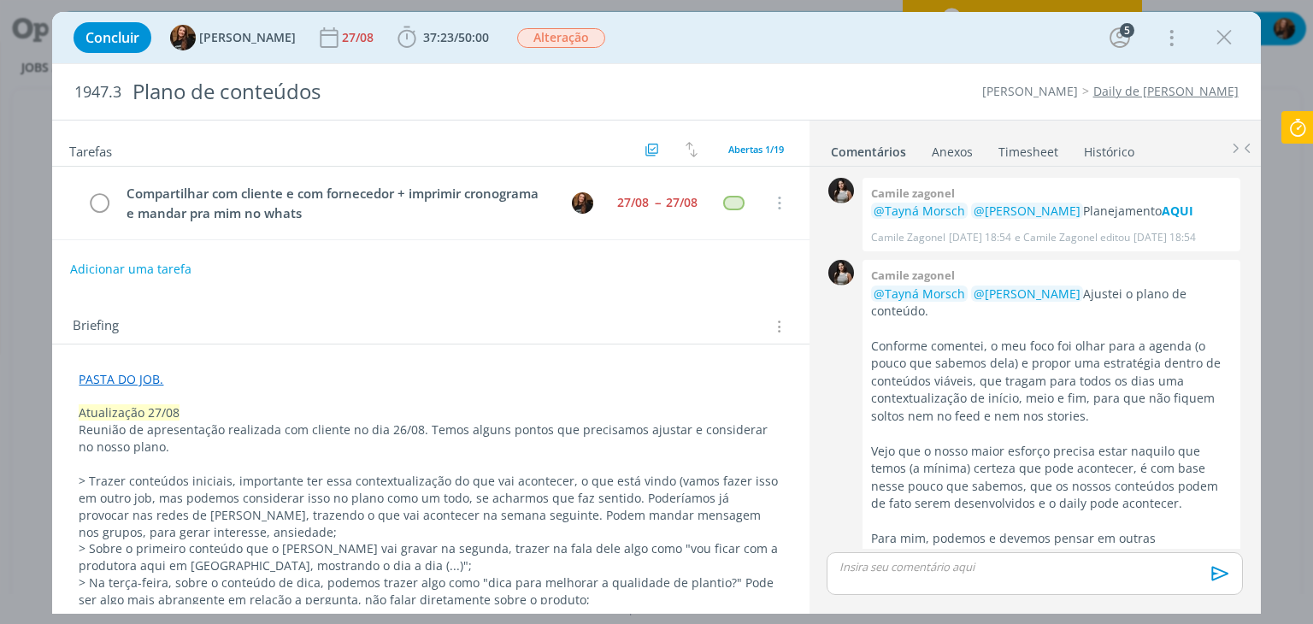
scroll to position [1298, 0]
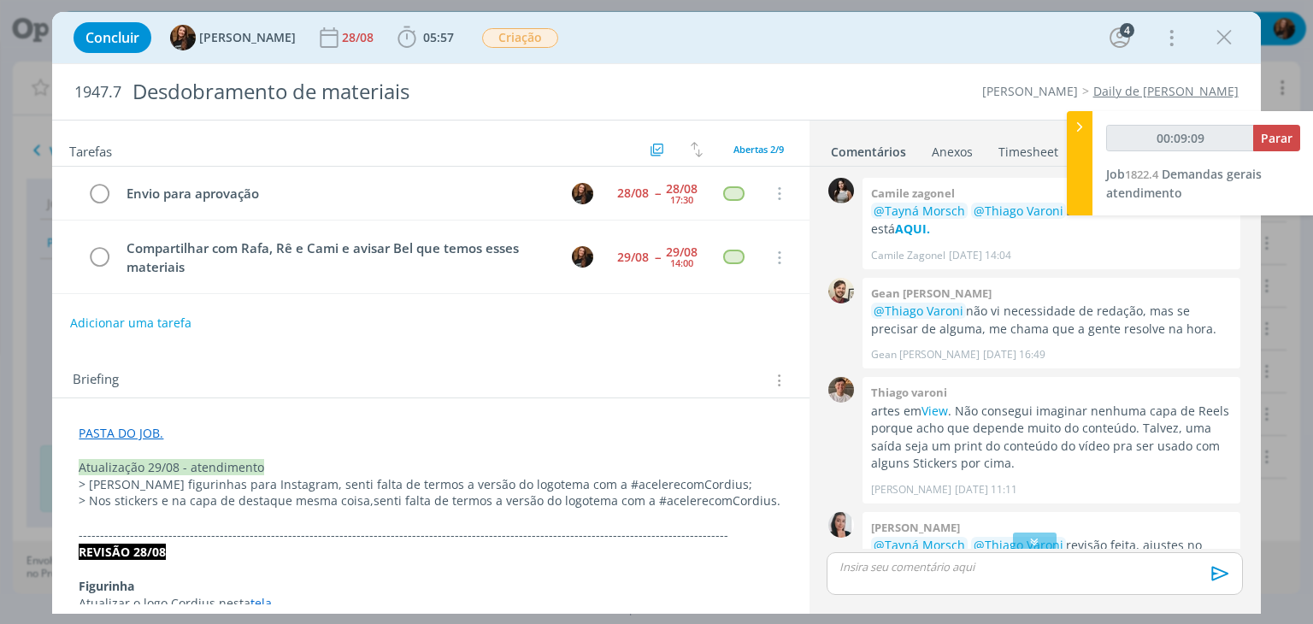
scroll to position [85, 0]
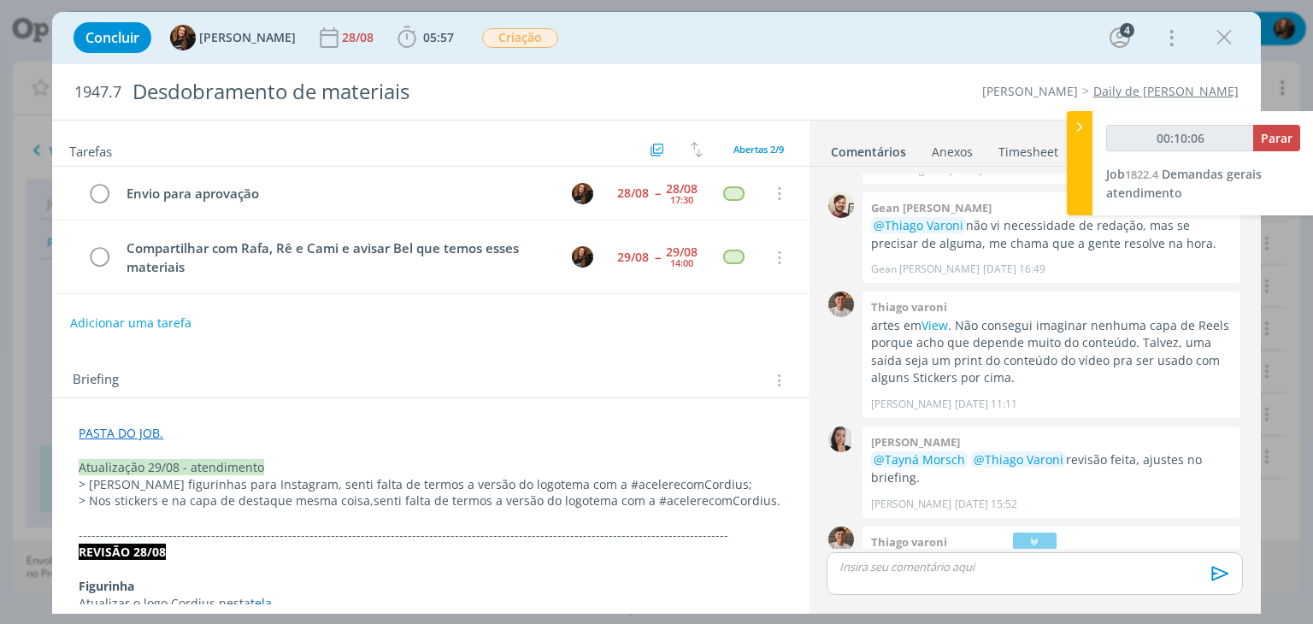
type input "00:10:07"
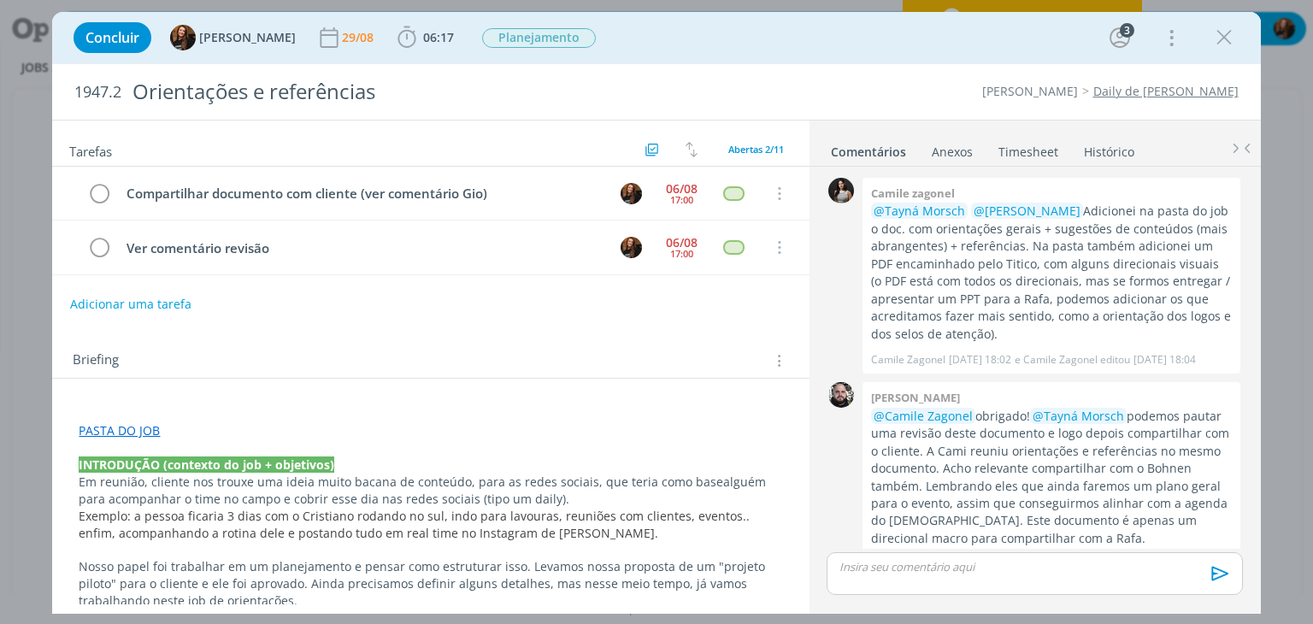
scroll to position [397, 0]
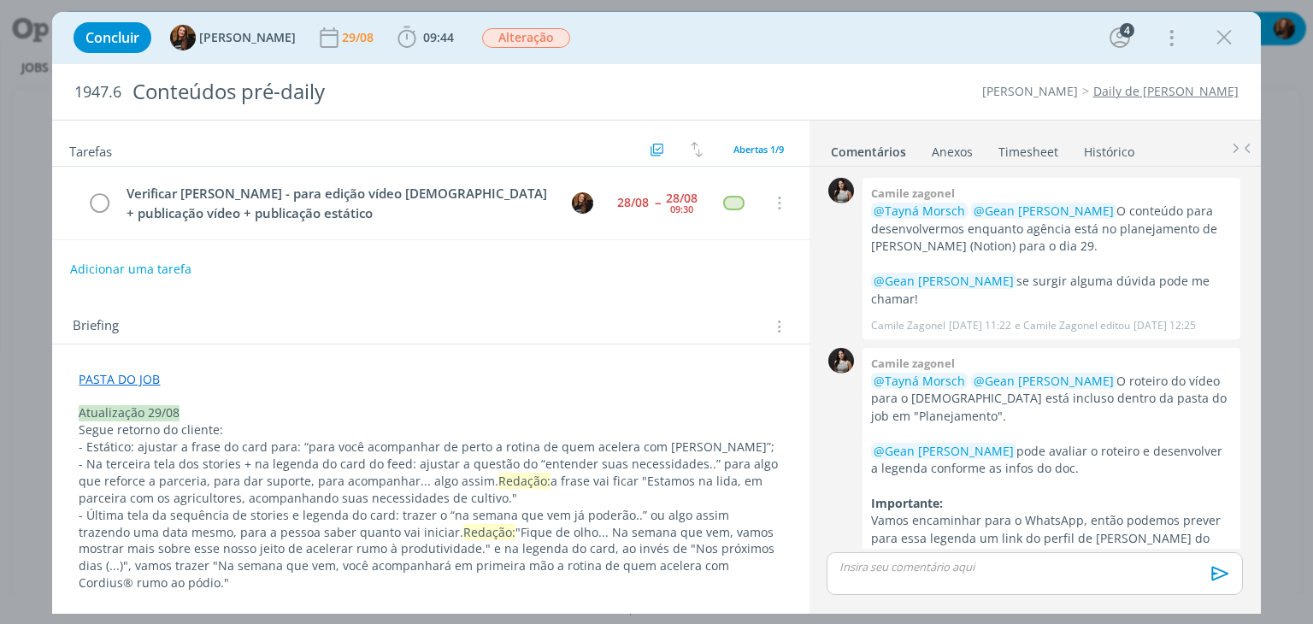
scroll to position [1110, 0]
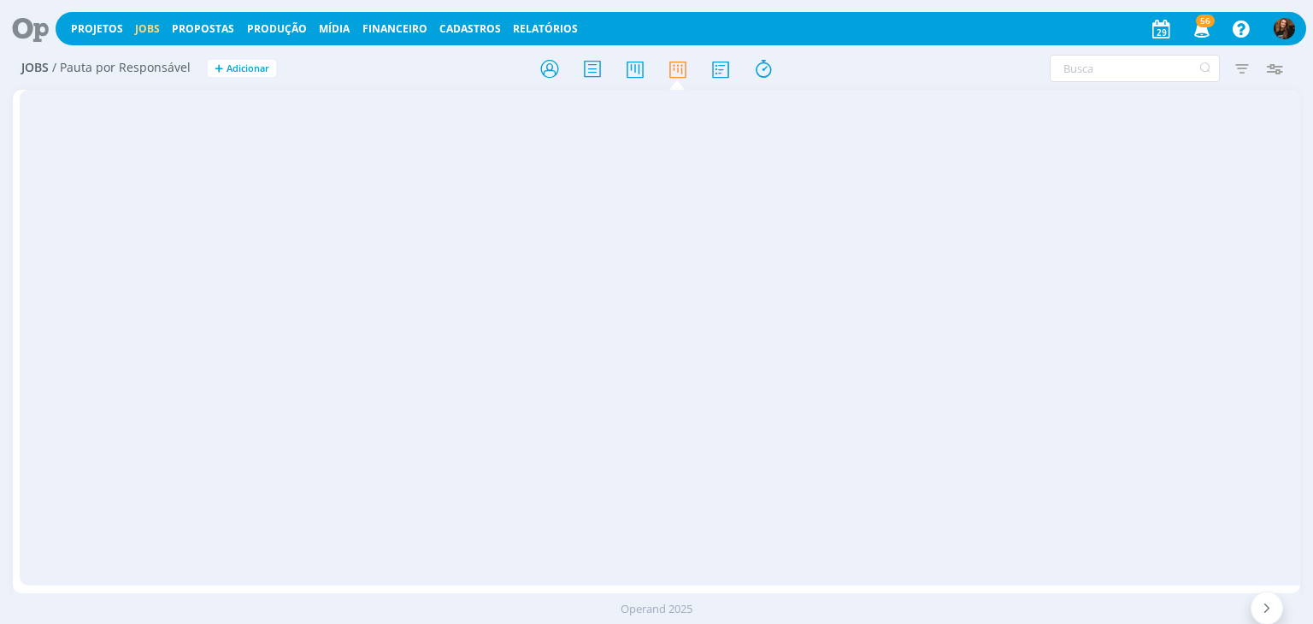
click at [637, 69] on icon at bounding box center [635, 68] width 31 height 33
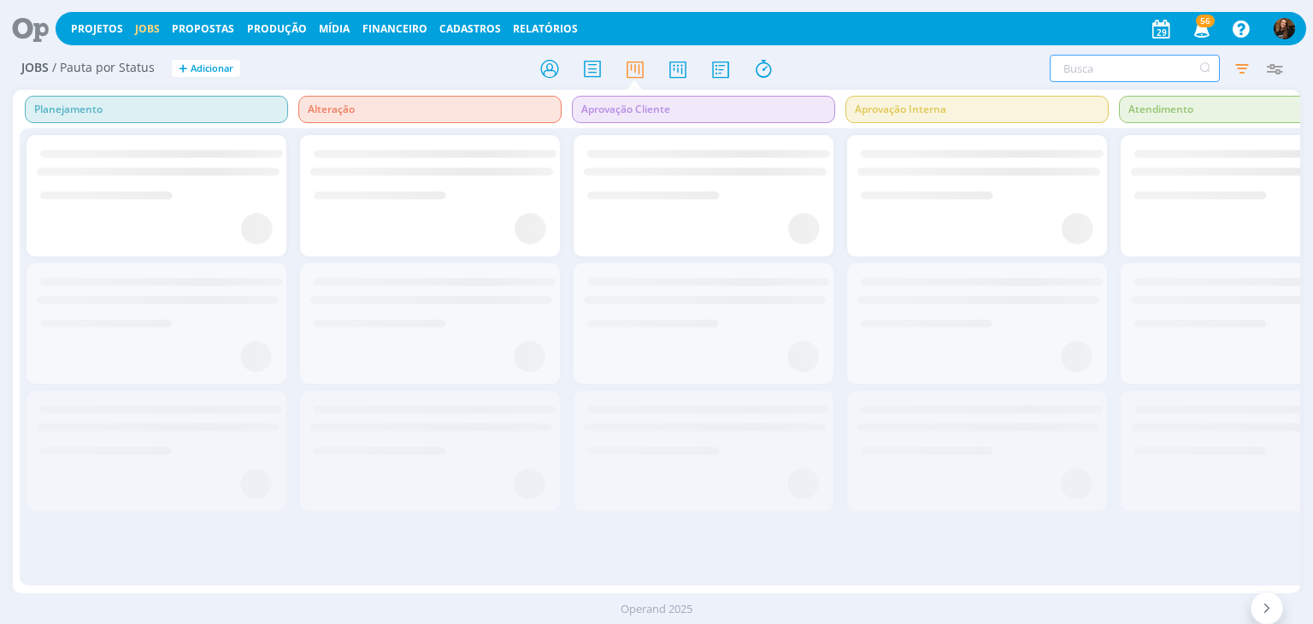
click at [1150, 67] on input "text" at bounding box center [1135, 68] width 170 height 27
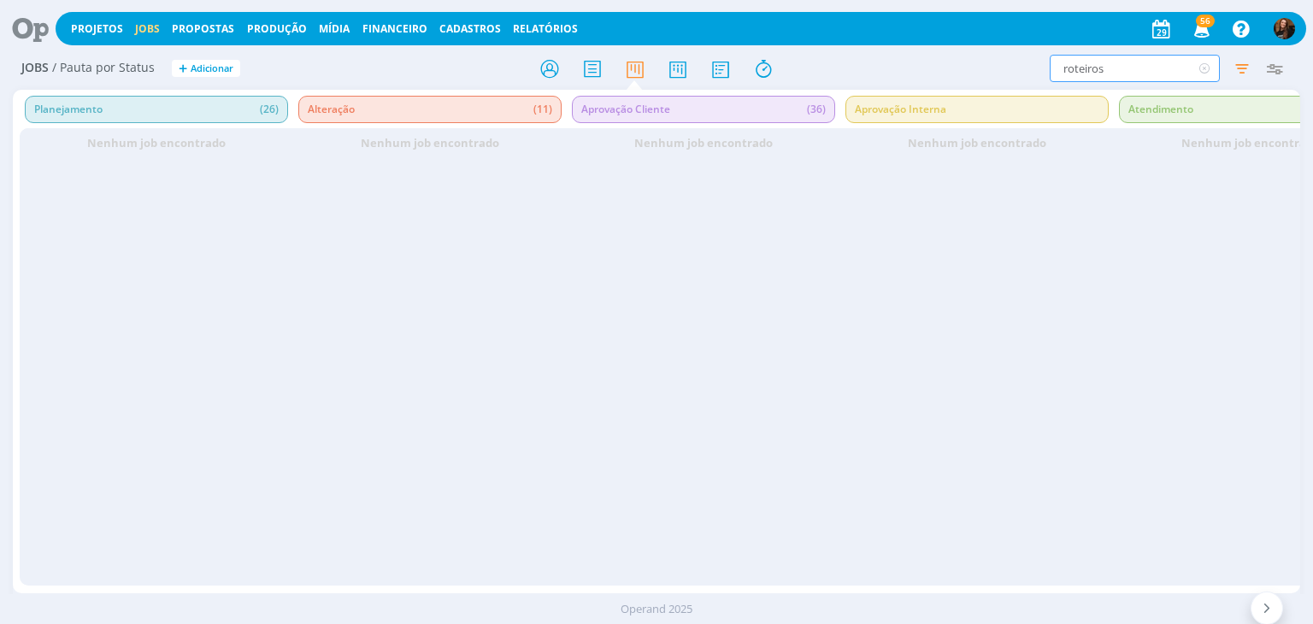
type input "roteiros"
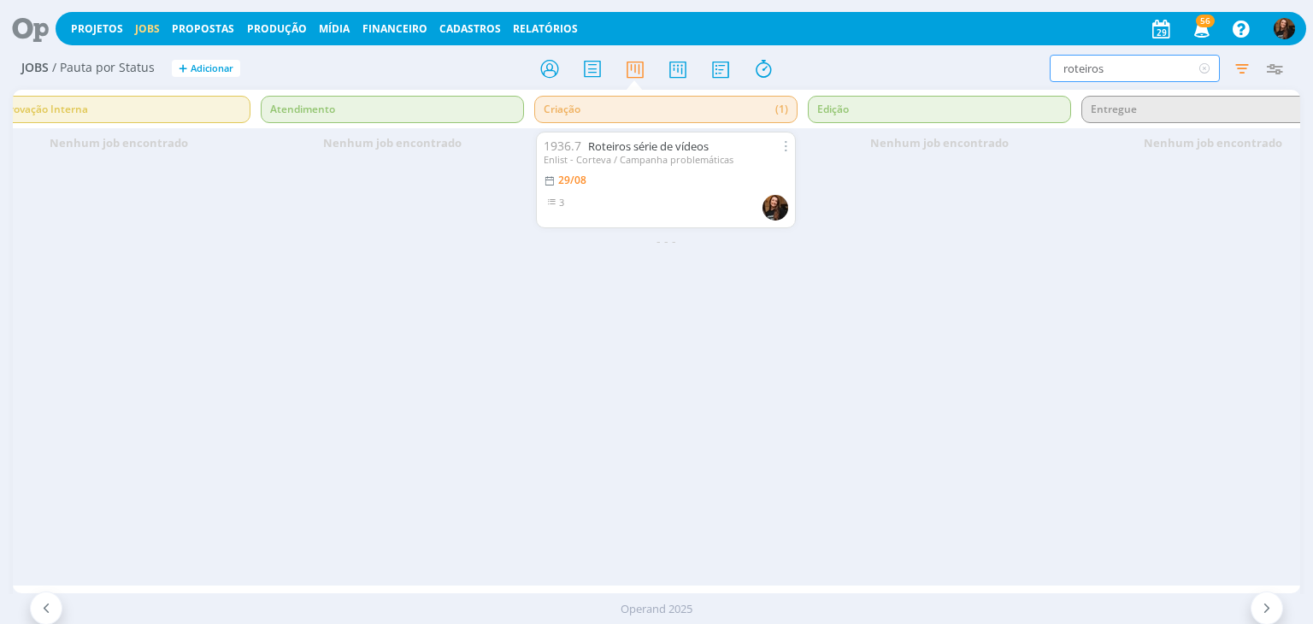
scroll to position [0, 1028]
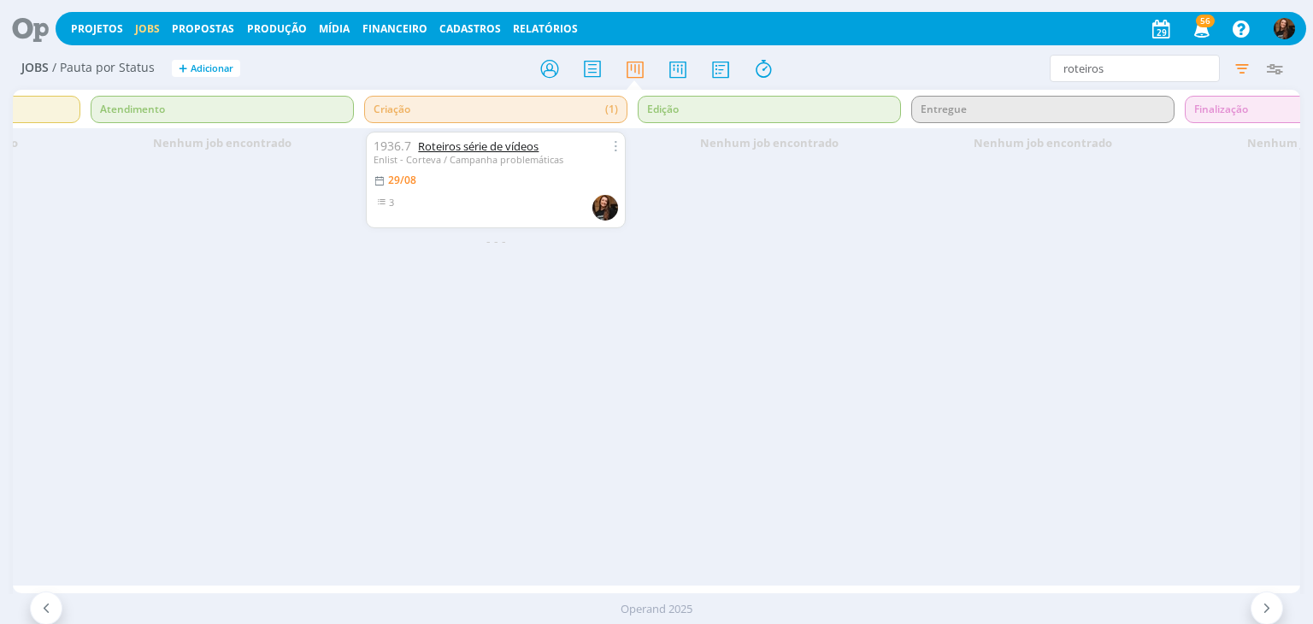
click at [429, 144] on link "Roteiros série de vídeos" at bounding box center [478, 145] width 121 height 15
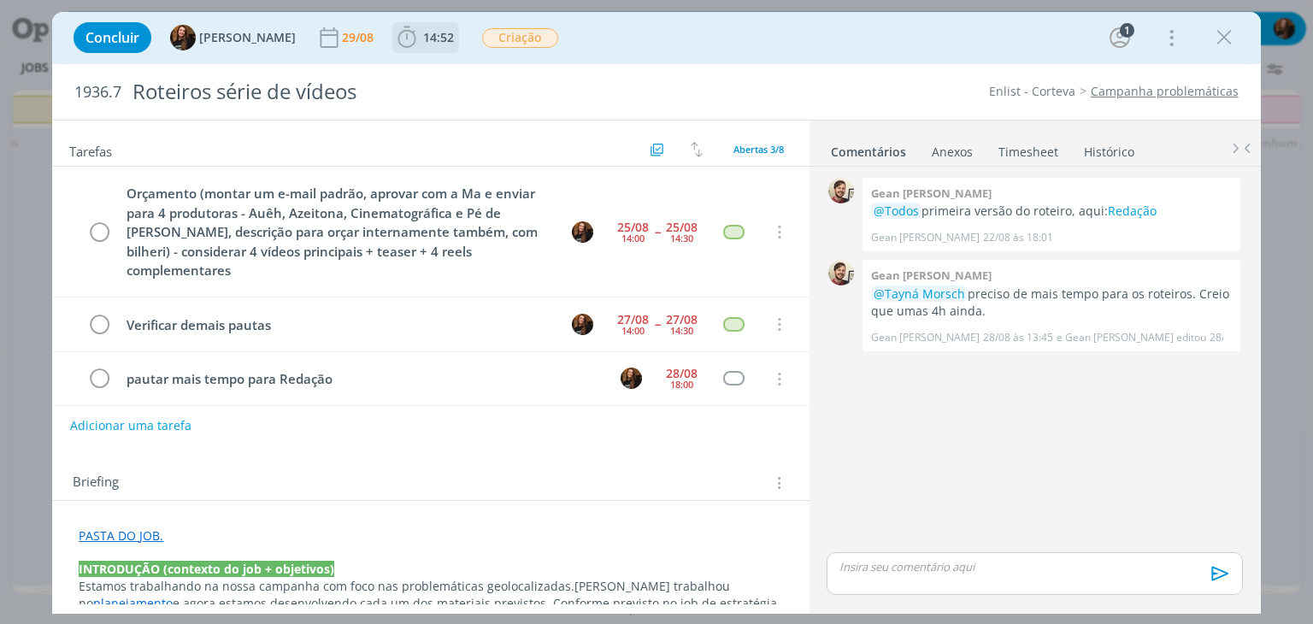
click at [400, 34] on icon "dialog" at bounding box center [407, 38] width 26 height 26
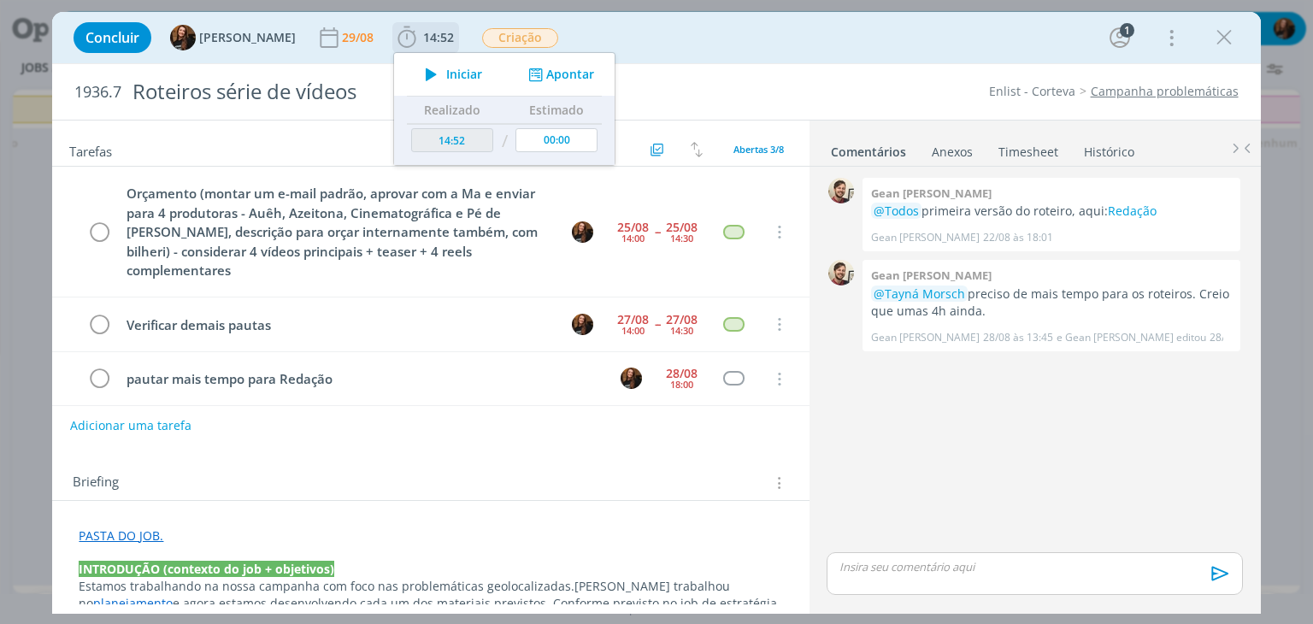
click at [446, 76] on span "Iniciar" at bounding box center [464, 74] width 36 height 12
click at [456, 72] on span "Iniciar" at bounding box center [464, 74] width 36 height 12
click at [1132, 213] on link "Redação" at bounding box center [1132, 211] width 49 height 16
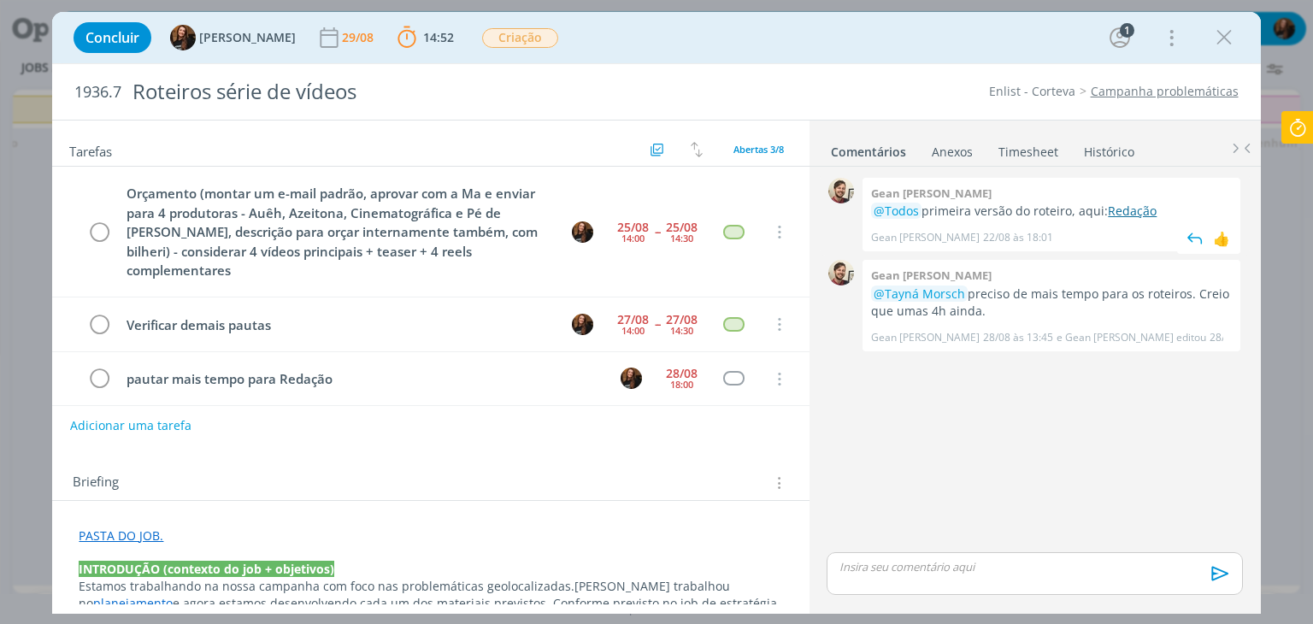
click at [1133, 211] on link "Redação" at bounding box center [1132, 211] width 49 height 16
